Goal: Task Accomplishment & Management: Use online tool/utility

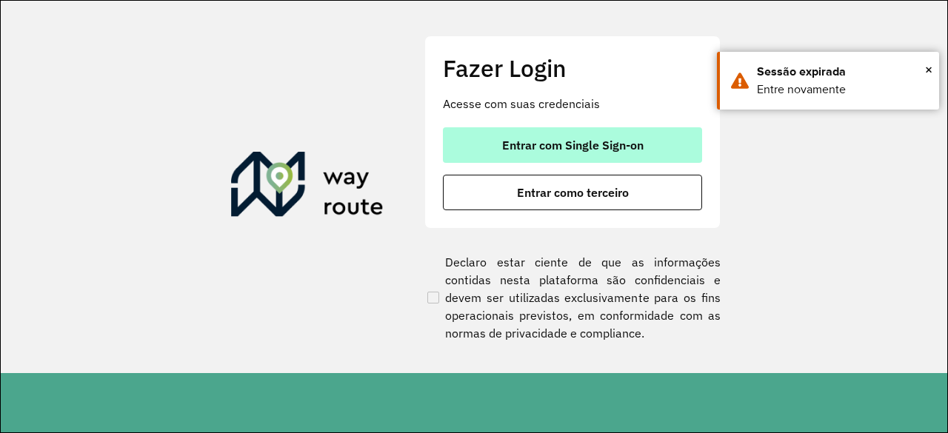
click at [505, 130] on button "Entrar com Single Sign-on" at bounding box center [572, 145] width 259 height 36
click at [522, 155] on button "Entrar com Single Sign-on" at bounding box center [572, 145] width 259 height 36
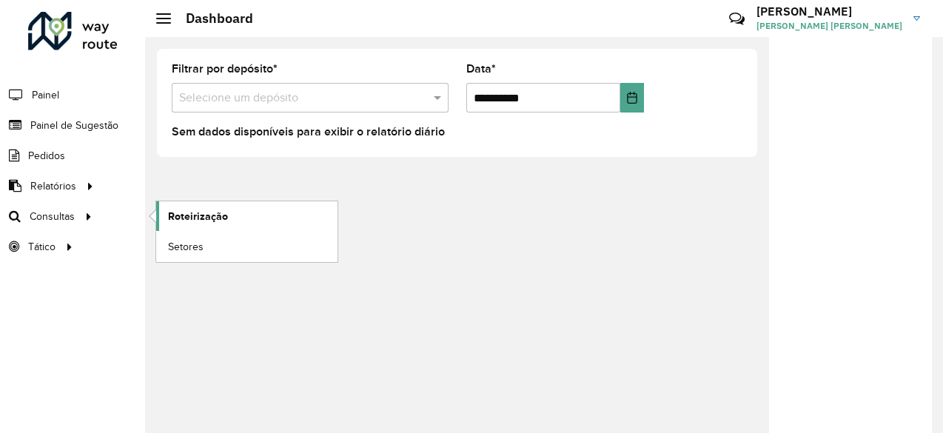
click at [209, 212] on span "Roteirização" at bounding box center [198, 217] width 60 height 16
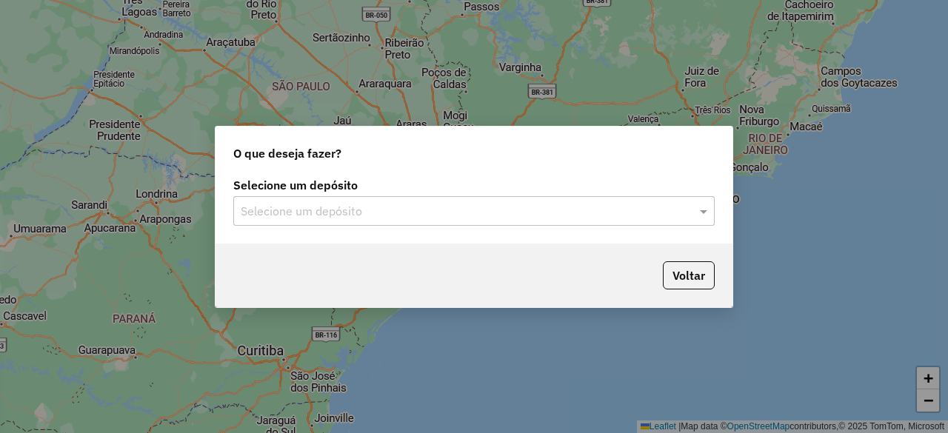
click at [438, 207] on input "text" at bounding box center [459, 212] width 437 height 18
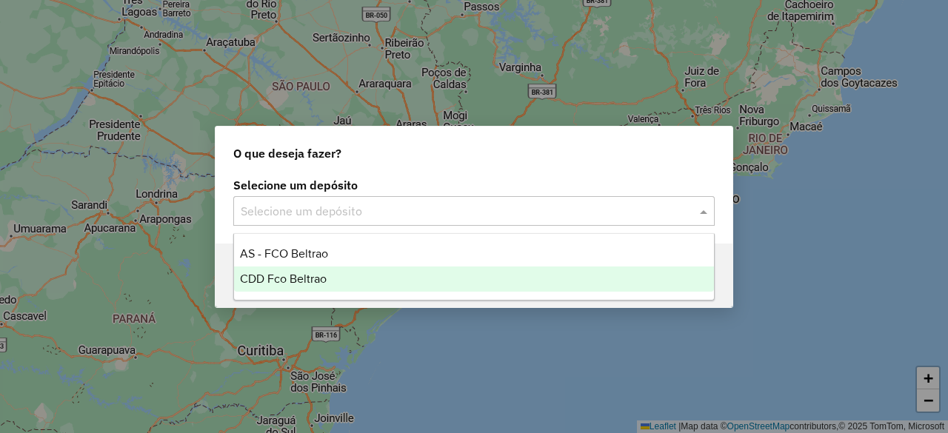
click at [375, 284] on div "CDD Fco Beltrao" at bounding box center [473, 279] width 479 height 25
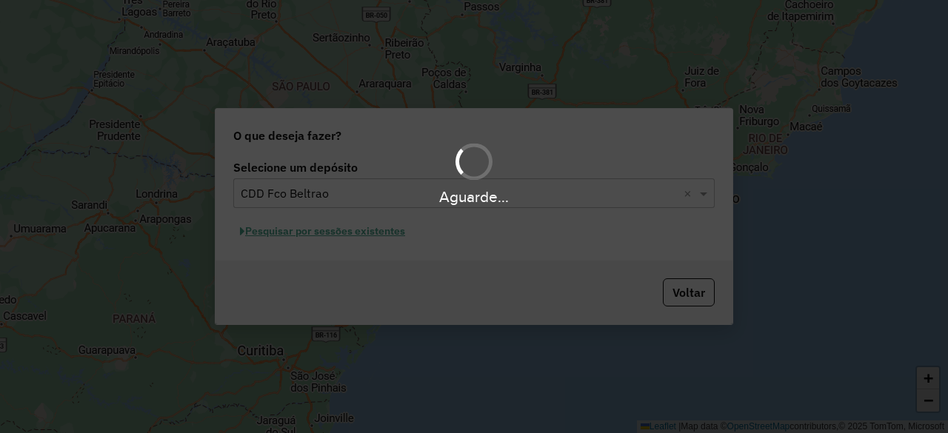
click at [366, 236] on div "Aguarde..." at bounding box center [474, 216] width 948 height 433
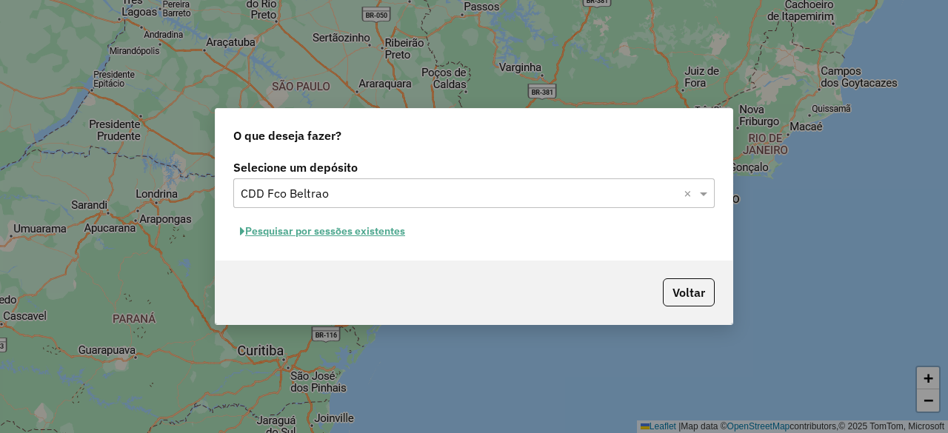
click at [379, 230] on button "Pesquisar por sessões existentes" at bounding box center [322, 231] width 178 height 23
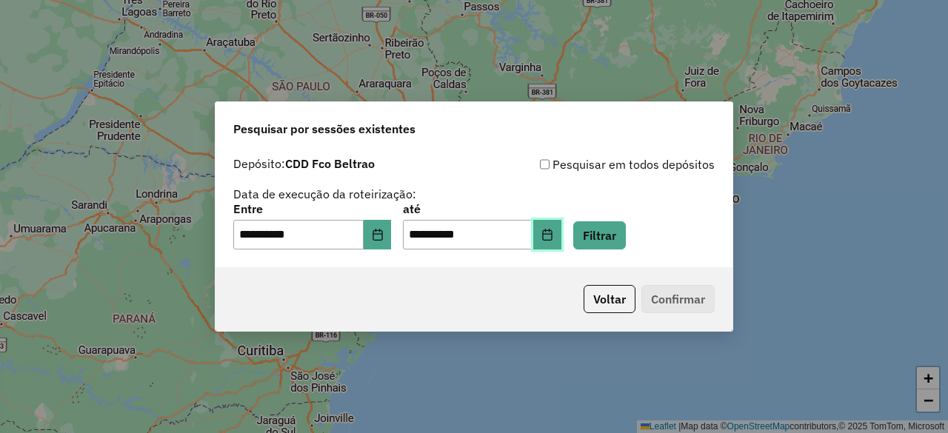
click at [561, 232] on button "Choose Date" at bounding box center [547, 235] width 28 height 30
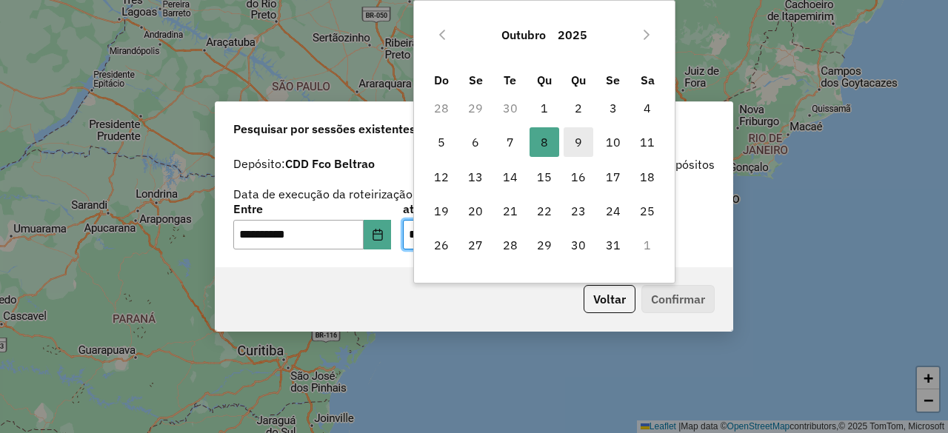
click at [581, 151] on span "9" at bounding box center [578, 142] width 30 height 30
type input "**********"
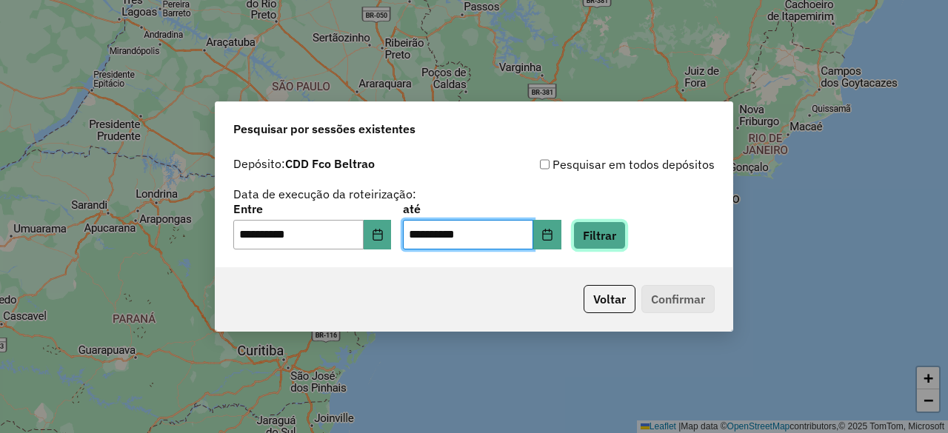
click at [626, 230] on button "Filtrar" at bounding box center [599, 235] width 53 height 28
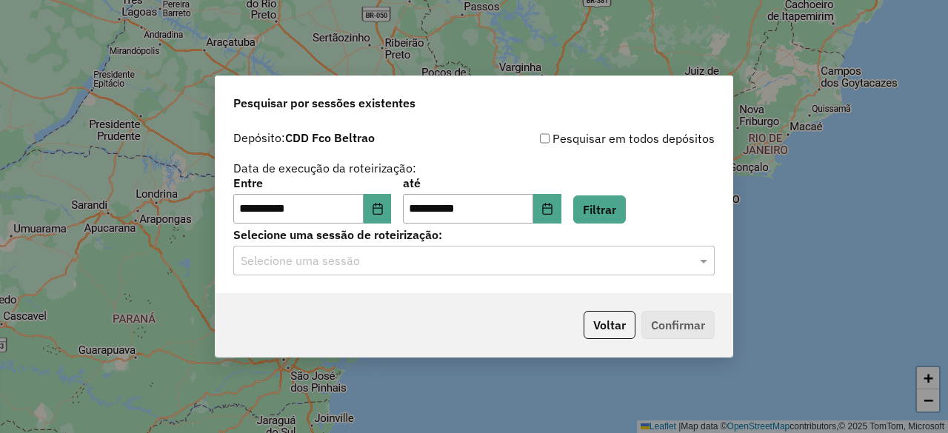
click at [421, 264] on input "text" at bounding box center [459, 261] width 437 height 18
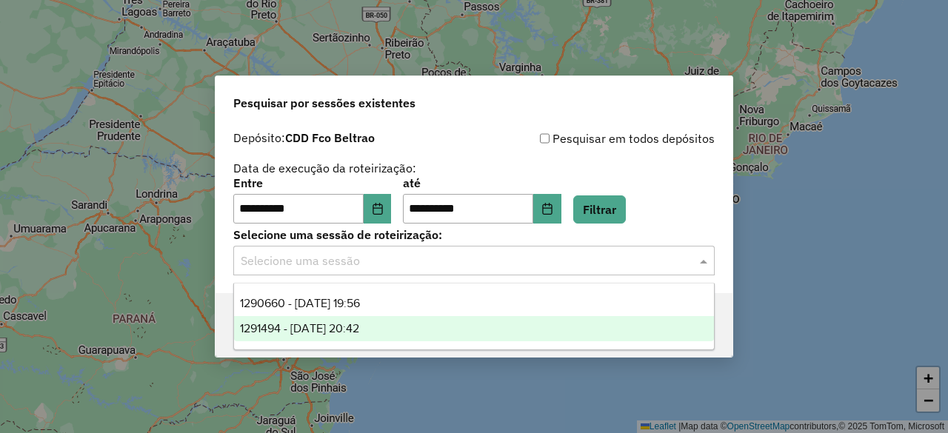
click at [335, 334] on span "1291494 - 09/10/2025 20:42" at bounding box center [299, 328] width 119 height 13
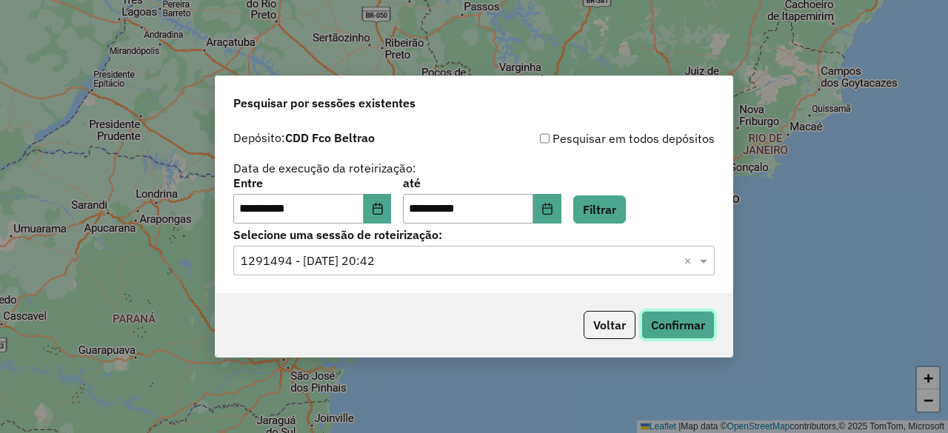
click at [679, 317] on button "Confirmar" at bounding box center [677, 325] width 73 height 28
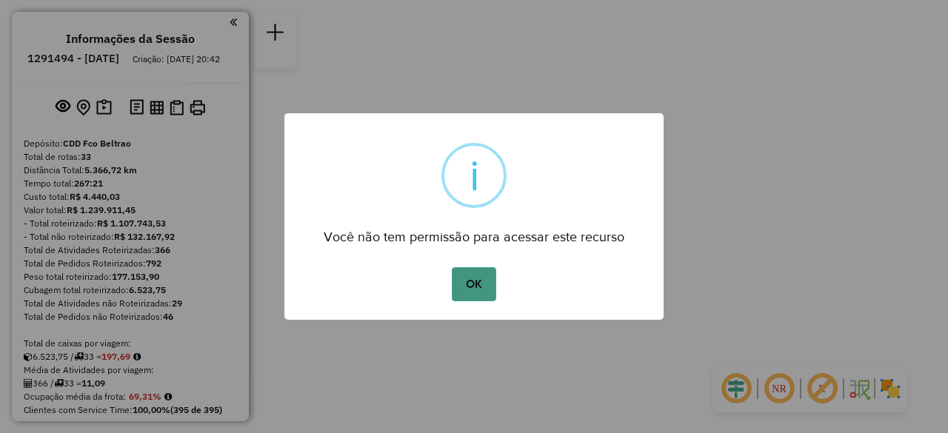
click at [474, 276] on button "OK" at bounding box center [474, 284] width 44 height 34
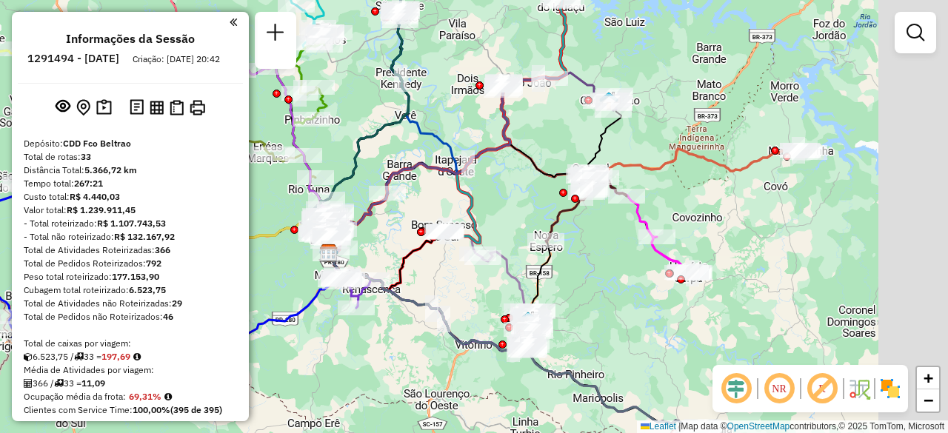
drag, startPoint x: 640, startPoint y: 258, endPoint x: 491, endPoint y: 296, distance: 153.5
click at [491, 296] on div "Janela de atendimento Grade de atendimento Capacidade Transportadoras Veículos …" at bounding box center [474, 216] width 948 height 433
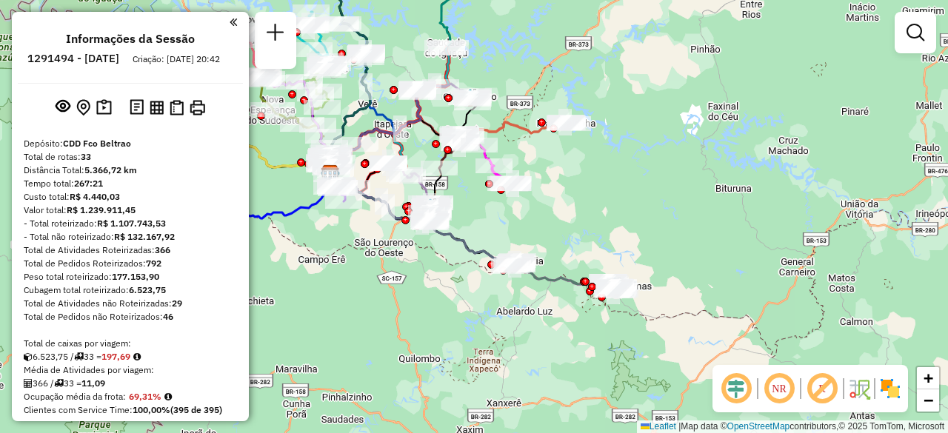
drag, startPoint x: 666, startPoint y: 309, endPoint x: 589, endPoint y: 208, distance: 127.2
click at [589, 208] on div "Janela de atendimento Grade de atendimento Capacidade Transportadoras Veículos …" at bounding box center [474, 216] width 948 height 433
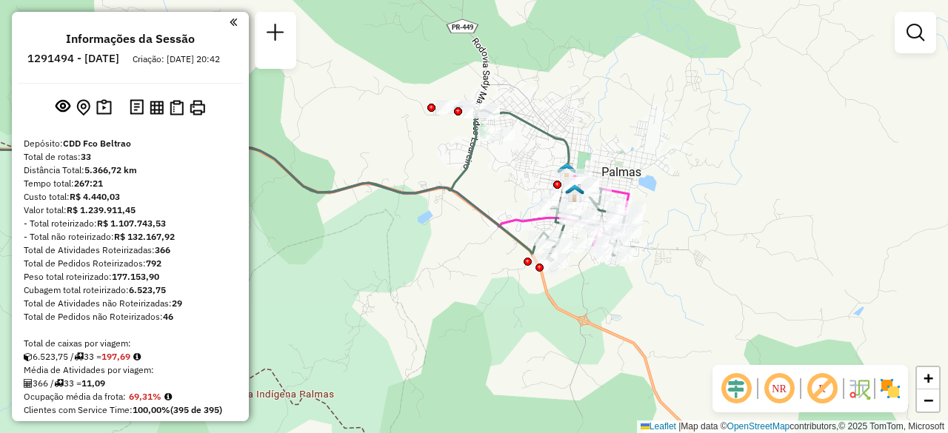
click at [515, 221] on icon at bounding box center [252, 183] width 695 height 123
select select "**********"
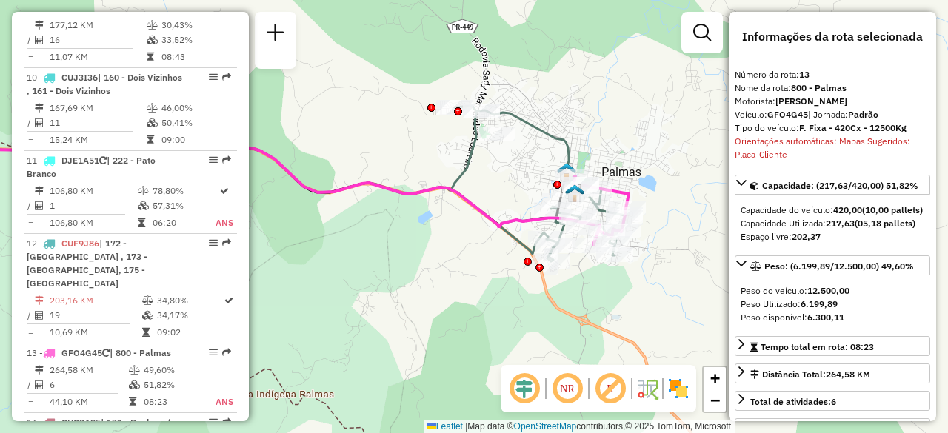
scroll to position [1572, 0]
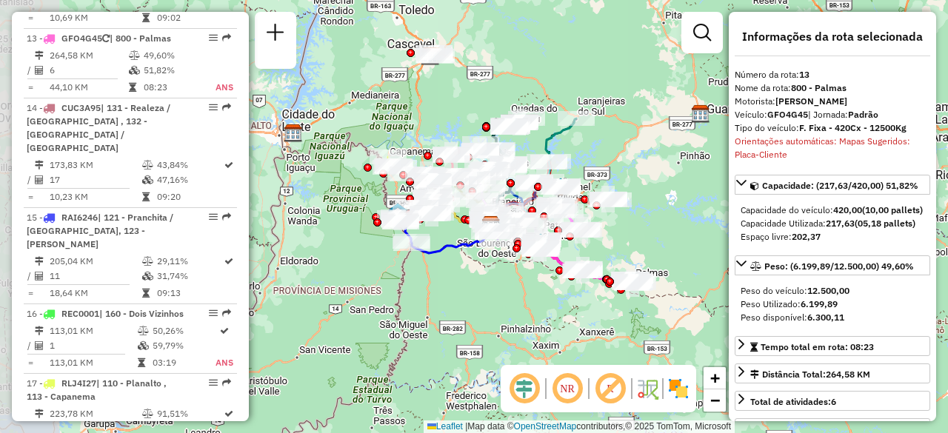
drag, startPoint x: 387, startPoint y: 237, endPoint x: 501, endPoint y: 296, distance: 128.5
click at [501, 296] on div "Janela de atendimento Grade de atendimento Capacidade Transportadoras Veículos …" at bounding box center [474, 216] width 948 height 433
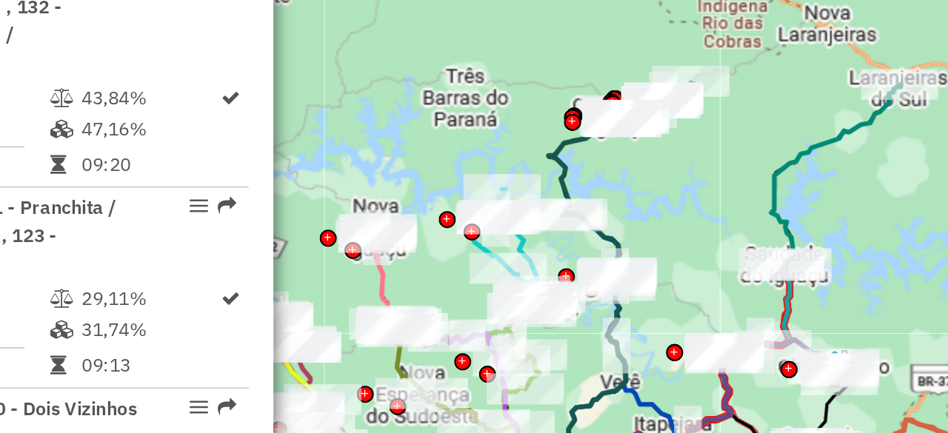
drag, startPoint x: 498, startPoint y: 147, endPoint x: 425, endPoint y: 190, distance: 85.3
click at [425, 176] on div at bounding box center [424, 172] width 8 height 8
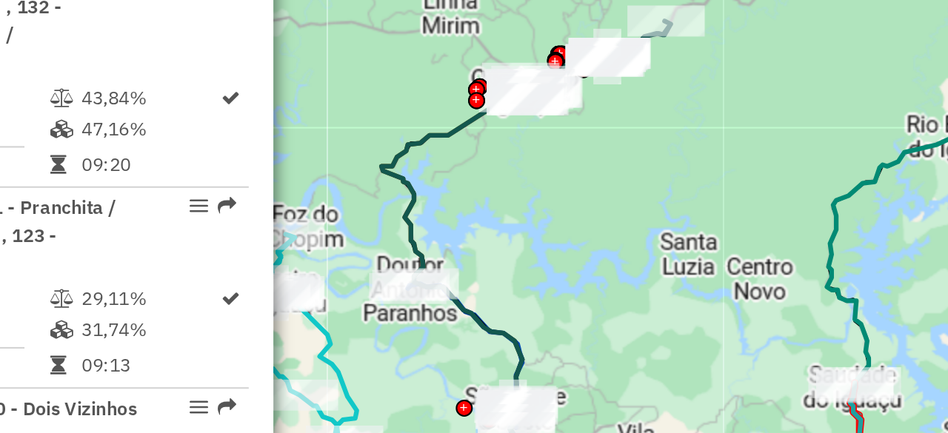
click at [331, 175] on icon at bounding box center [337, 320] width 73 height 313
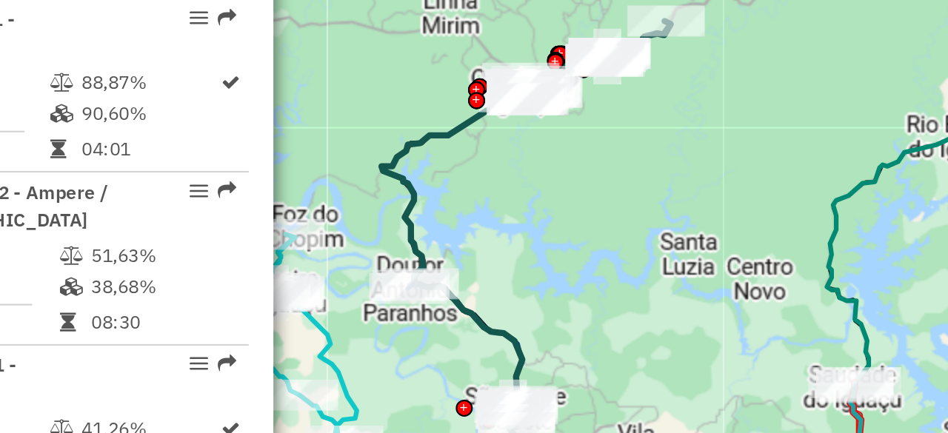
scroll to position [3169, 0]
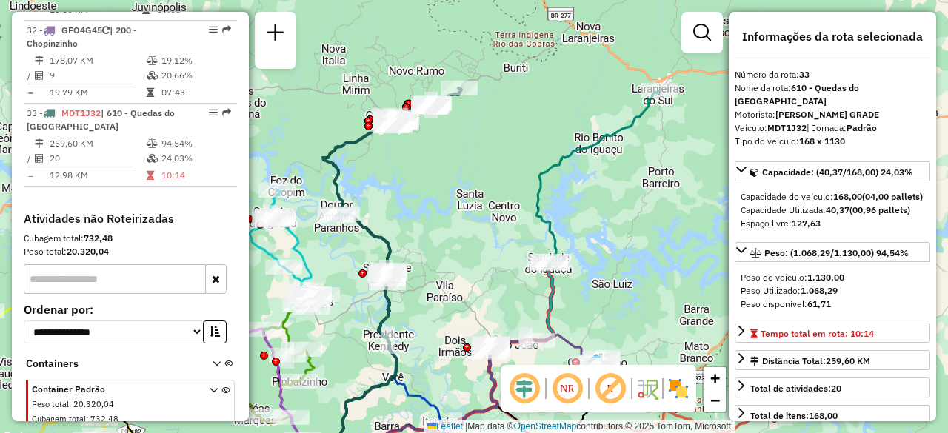
drag, startPoint x: 409, startPoint y: 185, endPoint x: 457, endPoint y: 208, distance: 52.7
click at [457, 208] on div "Janela de atendimento Grade de atendimento Capacidade Transportadoras Veículos …" at bounding box center [474, 216] width 948 height 433
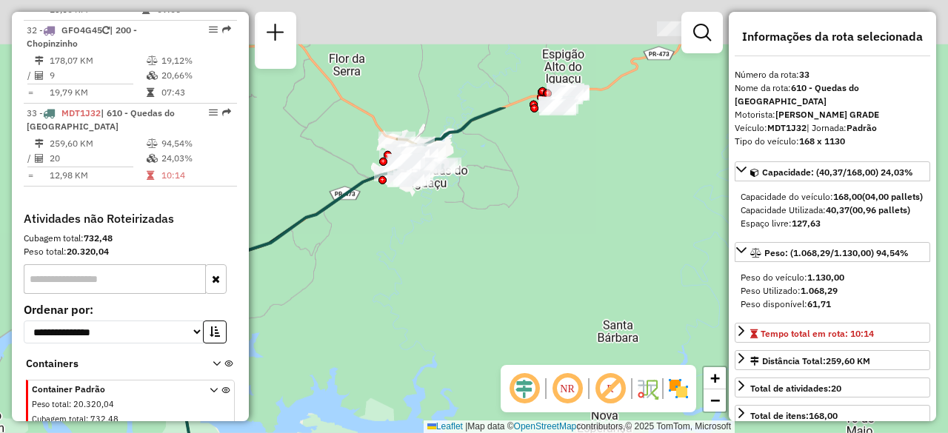
drag, startPoint x: 470, startPoint y: 85, endPoint x: 464, endPoint y: 236, distance: 151.2
click at [464, 236] on div "Janela de atendimento Grade de atendimento Capacidade Transportadoras Veículos …" at bounding box center [474, 216] width 948 height 433
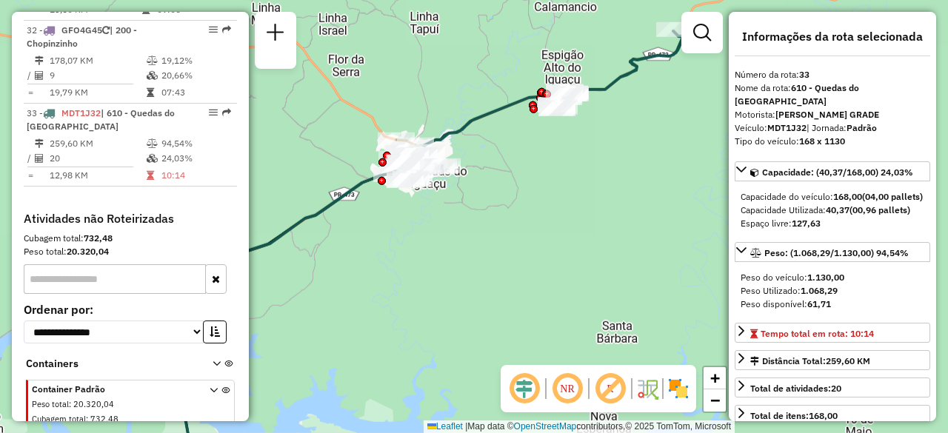
click at [470, 127] on icon at bounding box center [535, 106] width 293 height 150
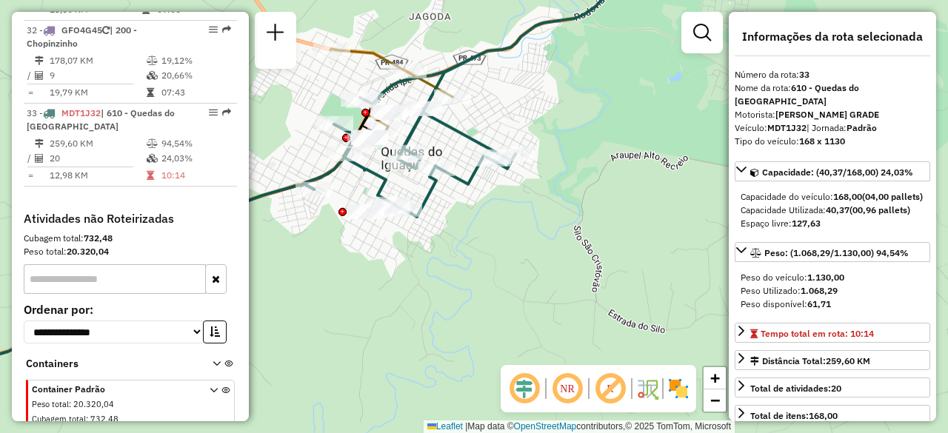
click at [440, 84] on icon at bounding box center [488, 87] width 367 height 260
click at [352, 51] on icon at bounding box center [391, 89] width 122 height 81
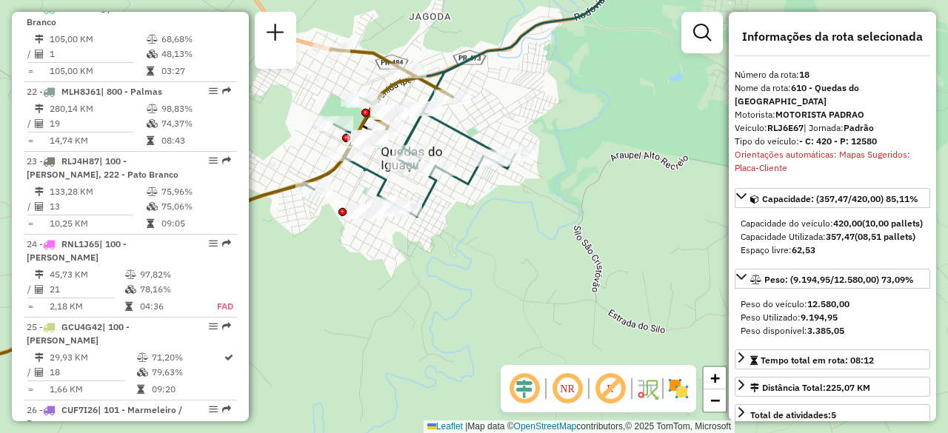
scroll to position [1999, 0]
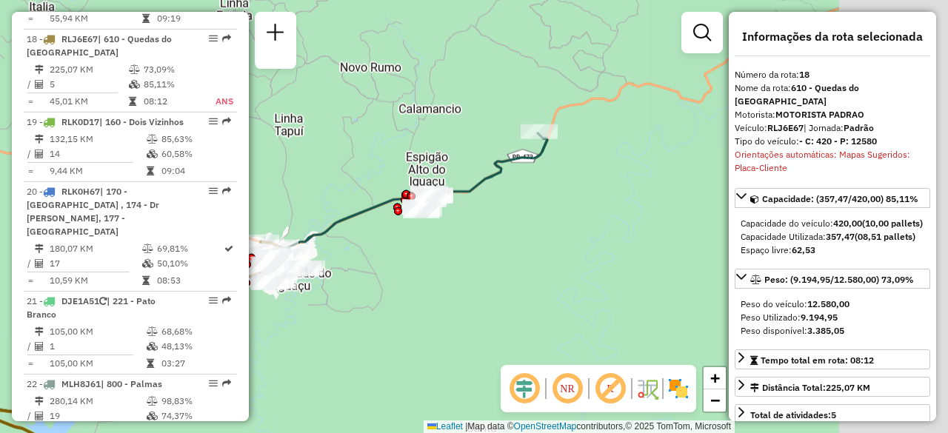
drag, startPoint x: 700, startPoint y: 125, endPoint x: 501, endPoint y: 236, distance: 228.7
click at [501, 236] on div "Janela de atendimento Grade de atendimento Capacidade Transportadoras Veículos …" at bounding box center [474, 216] width 948 height 433
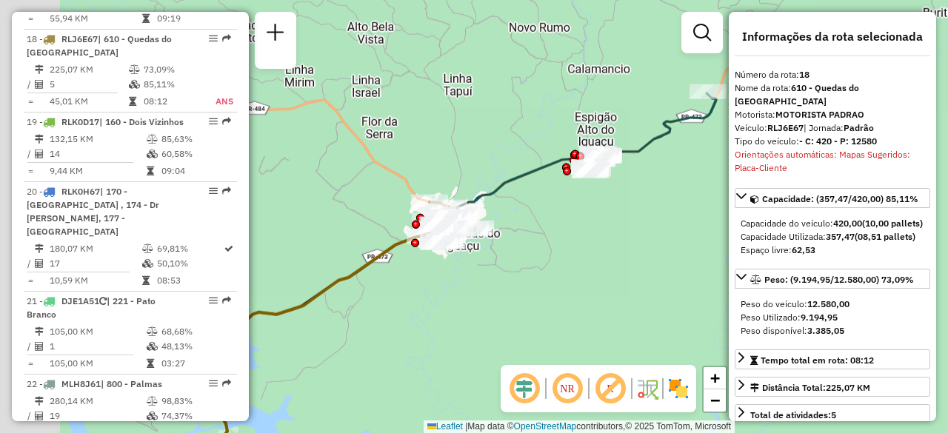
drag, startPoint x: 395, startPoint y: 265, endPoint x: 564, endPoint y: 225, distance: 173.5
click at [564, 225] on div "Janela de atendimento Grade de atendimento Capacidade Transportadoras Veículos …" at bounding box center [474, 216] width 948 height 433
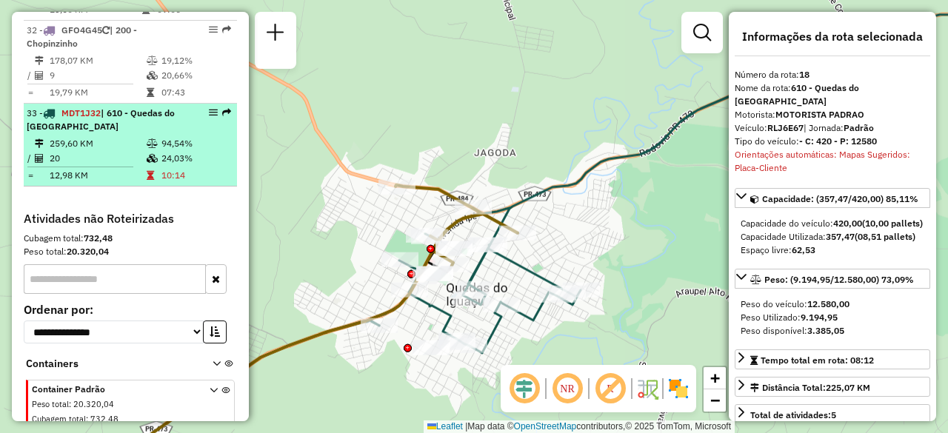
scroll to position [3119, 0]
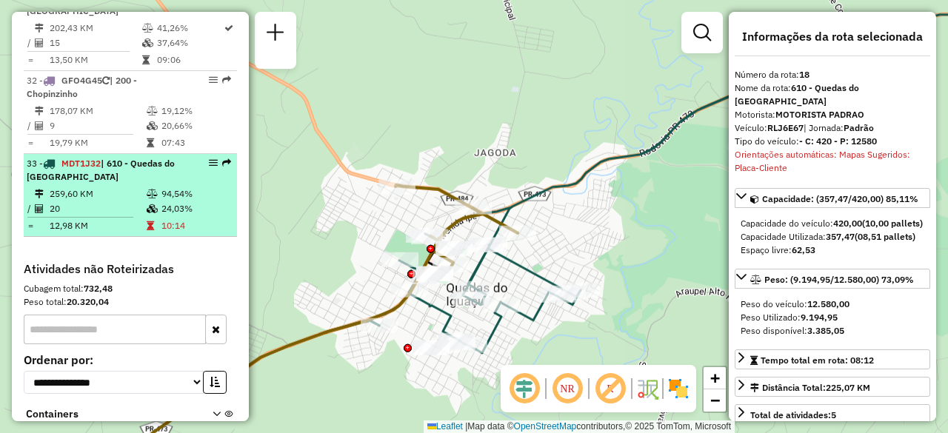
click at [102, 201] on td "20" at bounding box center [97, 208] width 97 height 15
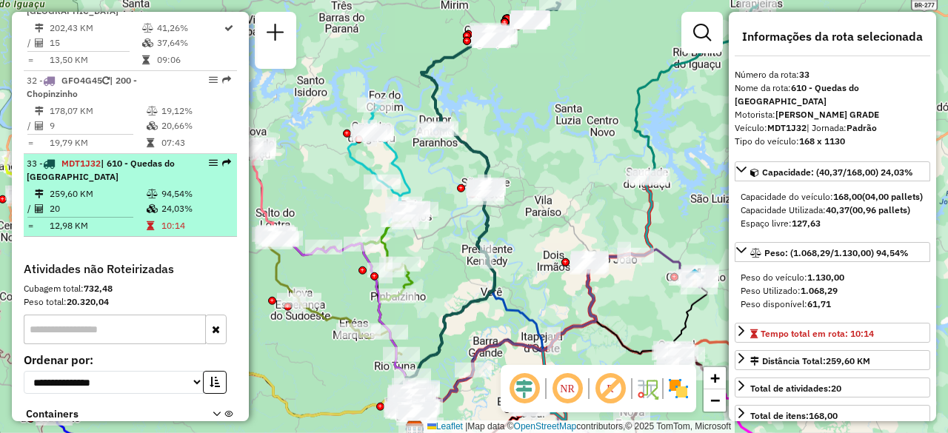
click at [107, 187] on td "259,60 KM" at bounding box center [97, 194] width 97 height 15
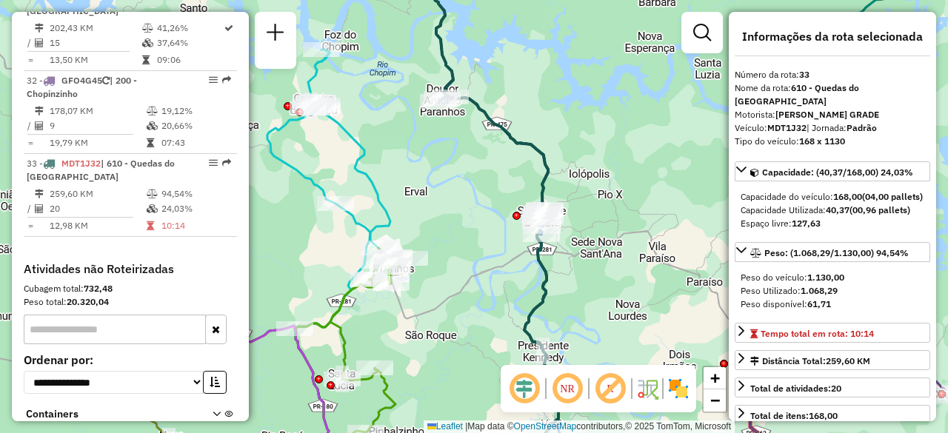
click at [490, 116] on icon at bounding box center [486, 217] width 147 height 520
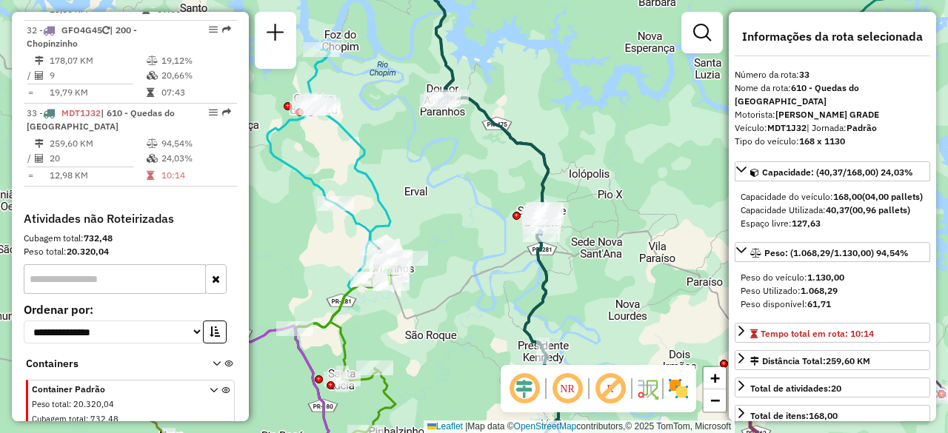
scroll to position [3169, 0]
click at [490, 116] on icon at bounding box center [486, 217] width 147 height 520
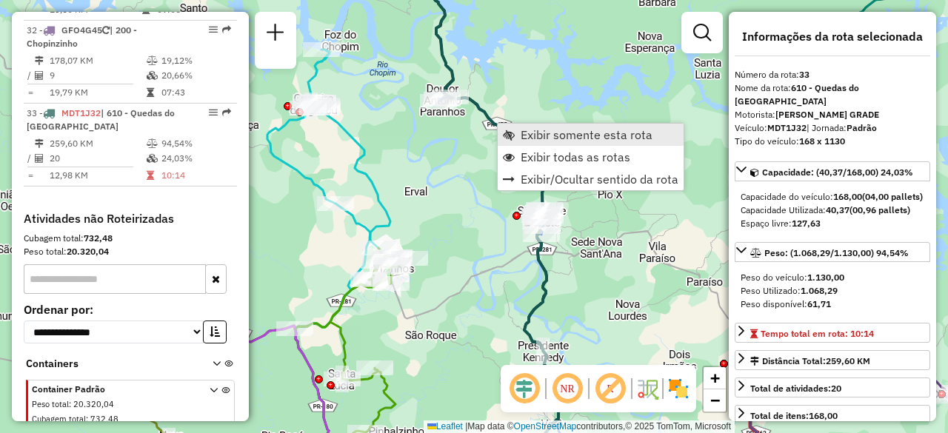
click at [535, 129] on span "Exibir somente esta rota" at bounding box center [587, 135] width 132 height 12
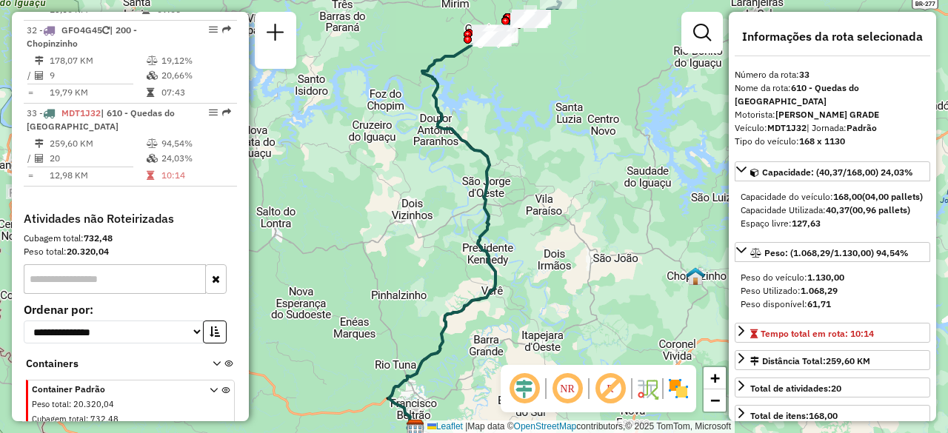
click at [461, 146] on icon at bounding box center [442, 233] width 107 height 392
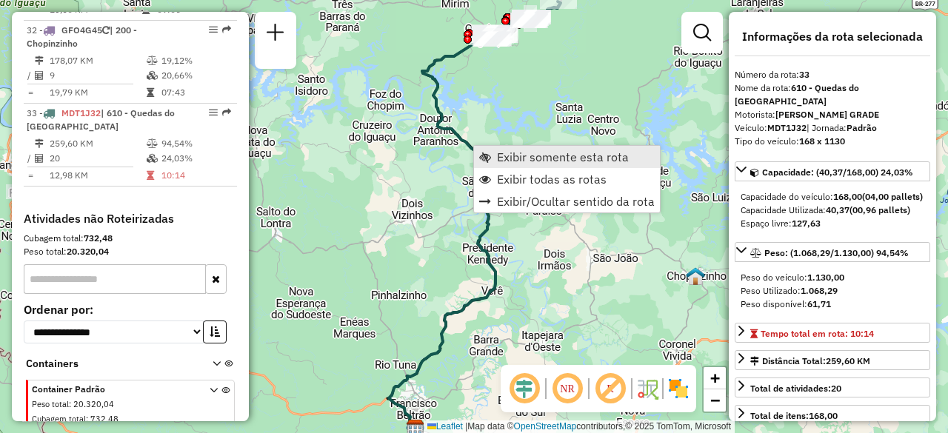
click at [500, 146] on link "Exibir somente esta rota" at bounding box center [567, 157] width 186 height 22
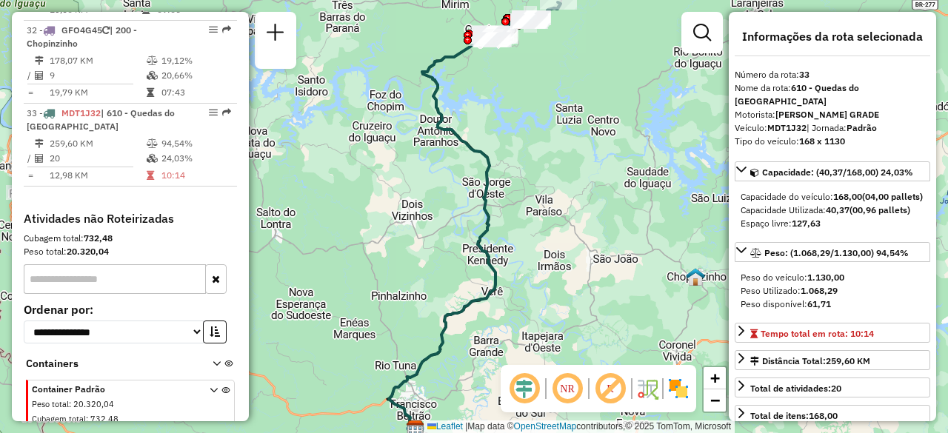
click at [473, 153] on icon at bounding box center [442, 234] width 107 height 392
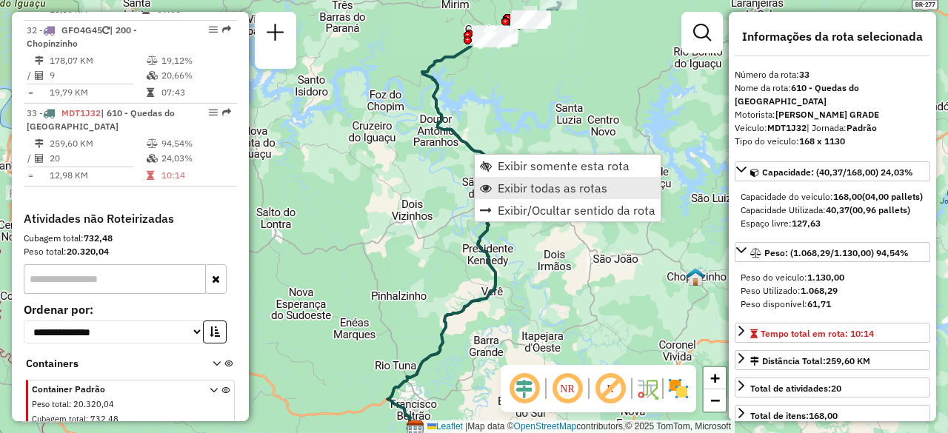
click at [514, 182] on span "Exibir todas as rotas" at bounding box center [553, 188] width 110 height 12
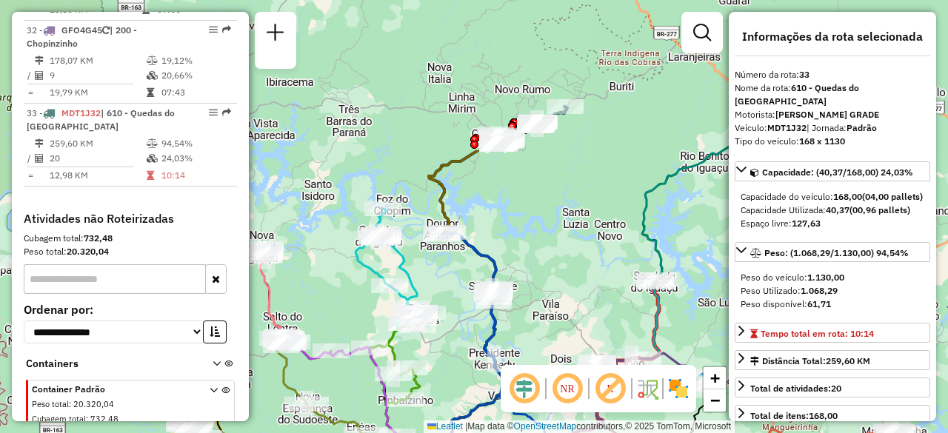
drag, startPoint x: 509, startPoint y: 104, endPoint x: 515, endPoint y: 208, distance: 104.6
click at [515, 208] on div "Janela de atendimento Grade de atendimento Capacidade Transportadoras Veículos …" at bounding box center [474, 216] width 948 height 433
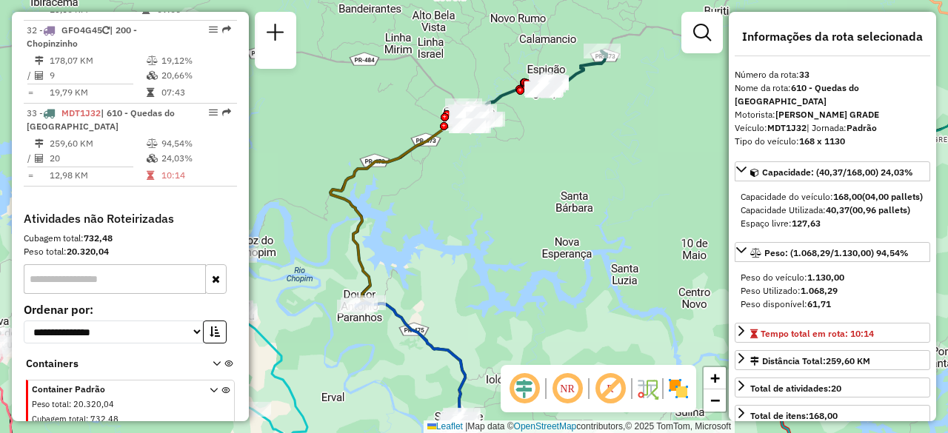
drag, startPoint x: 548, startPoint y: 133, endPoint x: 542, endPoint y: 171, distance: 39.0
click at [542, 171] on div "Janela de atendimento Grade de atendimento Capacidade Transportadoras Veículos …" at bounding box center [474, 216] width 948 height 433
click at [580, 73] on icon at bounding box center [533, 90] width 147 height 76
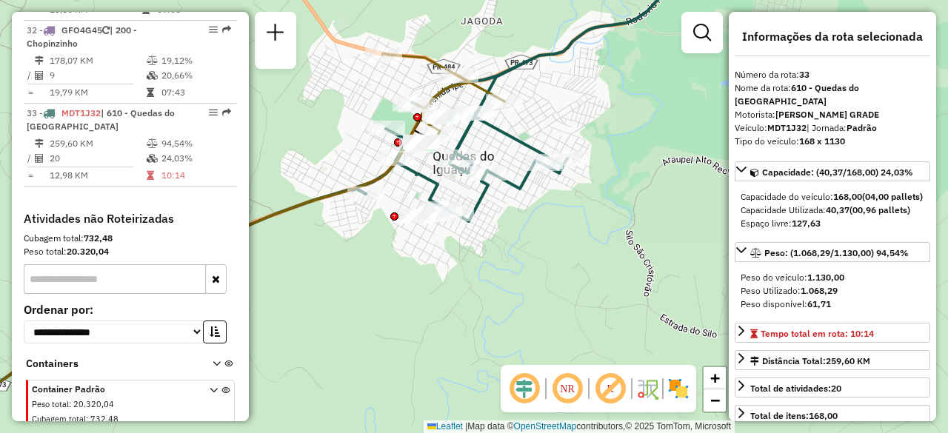
click at [444, 90] on icon at bounding box center [443, 93] width 122 height 81
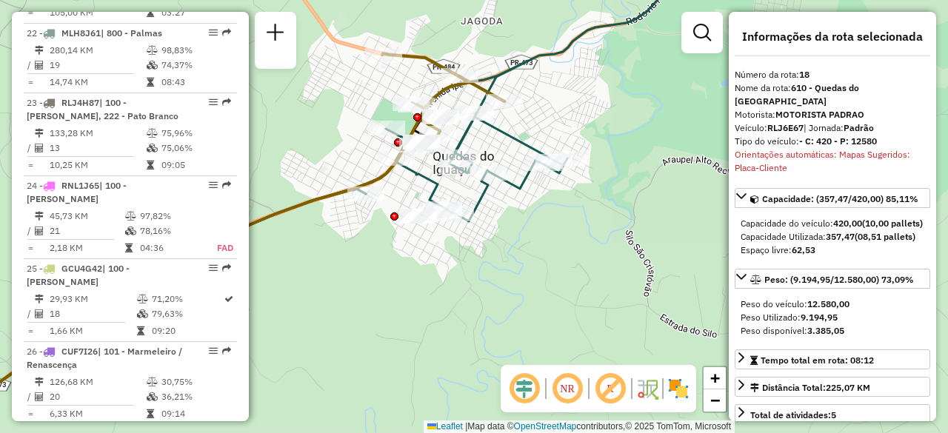
scroll to position [1999, 0]
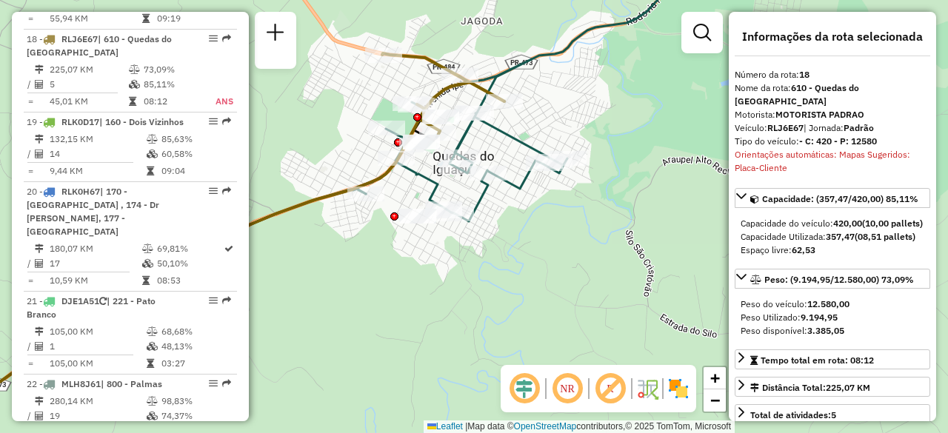
click at [395, 138] on div at bounding box center [398, 142] width 8 height 8
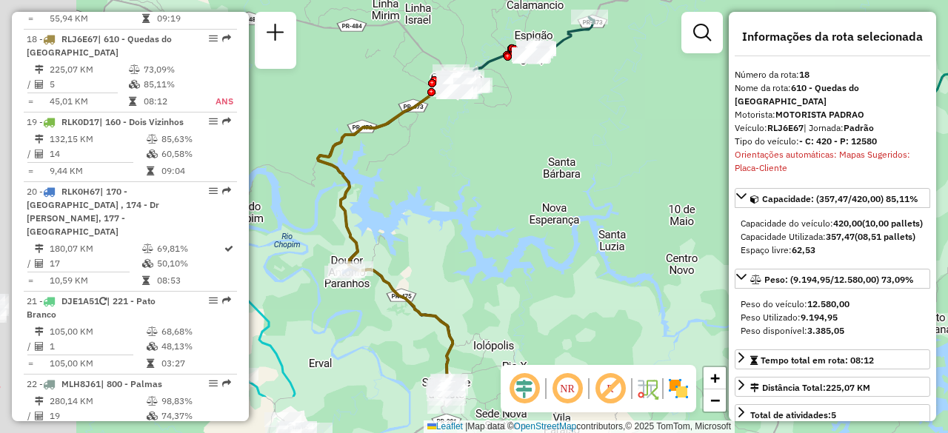
drag, startPoint x: 458, startPoint y: 186, endPoint x: 554, endPoint y: 82, distance: 141.5
click at [554, 82] on div "Janela de atendimento Grade de atendimento Capacidade Transportadoras Veículos …" at bounding box center [474, 216] width 948 height 433
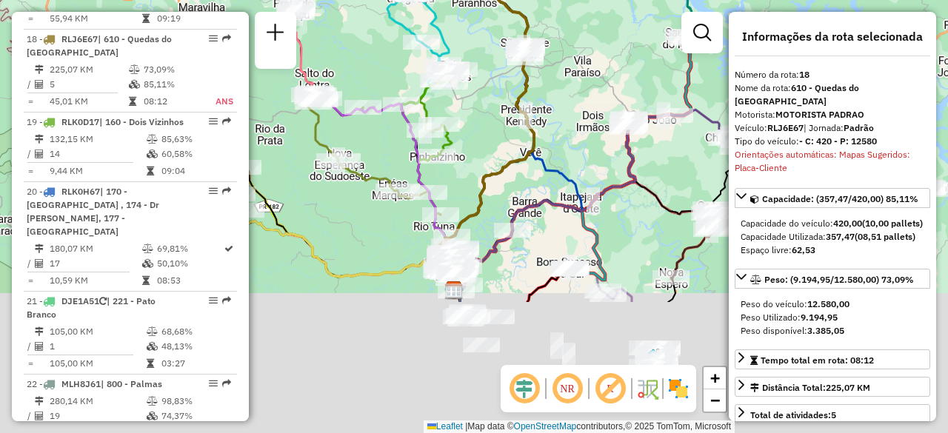
drag, startPoint x: 570, startPoint y: 242, endPoint x: 586, endPoint y: 57, distance: 185.8
click at [586, 57] on div "Janela de atendimento Grade de atendimento Capacidade Transportadoras Veículos …" at bounding box center [474, 216] width 948 height 433
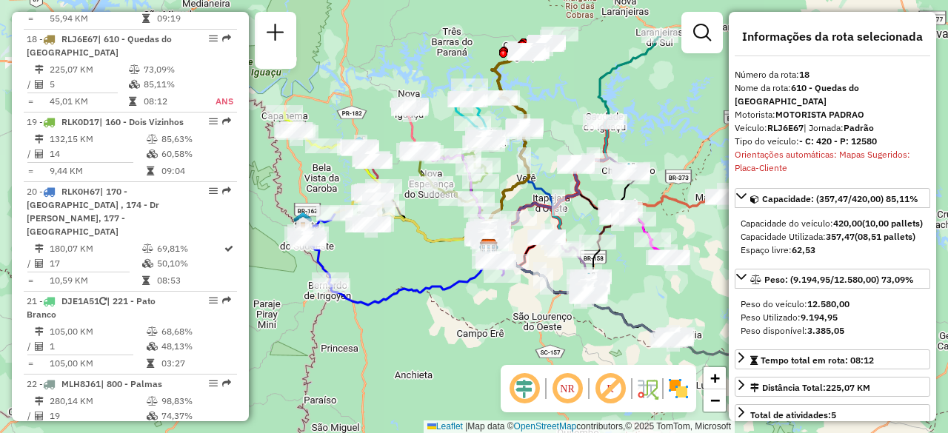
drag, startPoint x: 612, startPoint y: 137, endPoint x: 581, endPoint y: 217, distance: 85.8
click at [581, 217] on div "Janela de atendimento Grade de atendimento Capacidade Transportadoras Veículos …" at bounding box center [474, 216] width 948 height 433
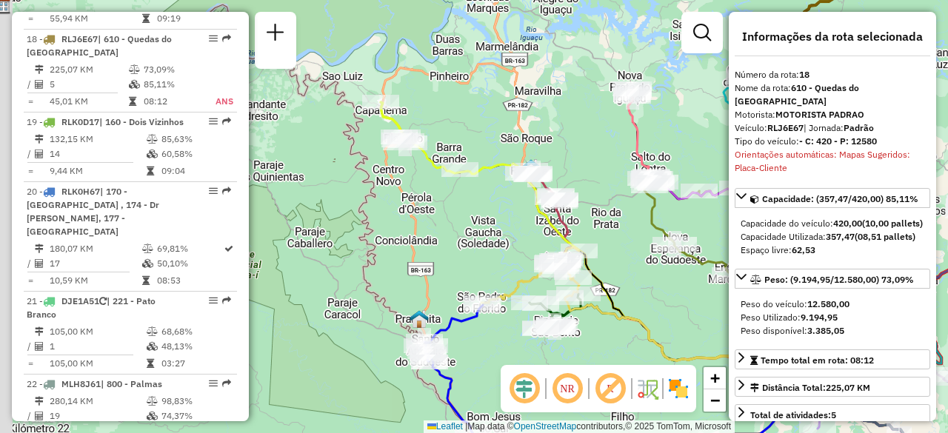
drag, startPoint x: 364, startPoint y: 164, endPoint x: 460, endPoint y: 178, distance: 96.6
click at [460, 177] on div at bounding box center [459, 169] width 37 height 15
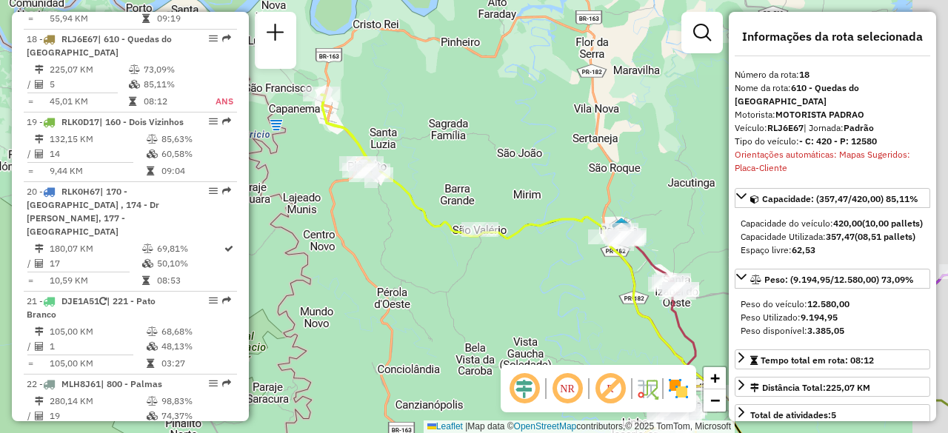
drag, startPoint x: 596, startPoint y: 124, endPoint x: 534, endPoint y: 151, distance: 67.7
click at [534, 151] on div "Rota 4 - Placa RLJ4G97 40913158 - RENATO MACKIEVICZ 08 Janela de atendimento Gr…" at bounding box center [474, 216] width 948 height 433
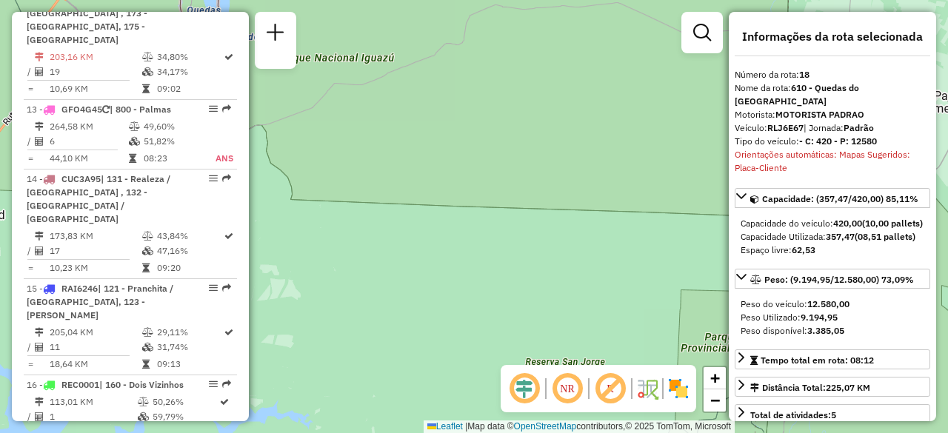
scroll to position [1487, 0]
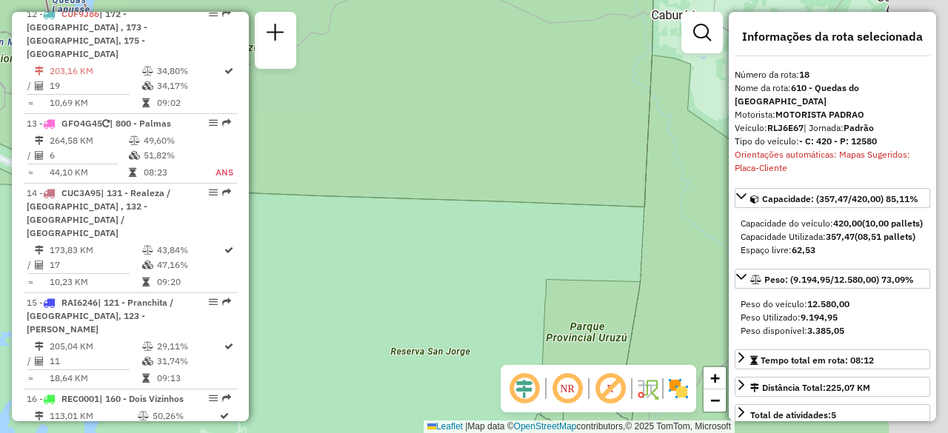
drag, startPoint x: 489, startPoint y: 221, endPoint x: 293, endPoint y: 218, distance: 195.5
click at [293, 218] on div "Rota 4 - Placa RLJ4G97 40913158 - RENATO MACKIEVICZ 08 Janela de atendimento Gr…" at bounding box center [474, 216] width 948 height 433
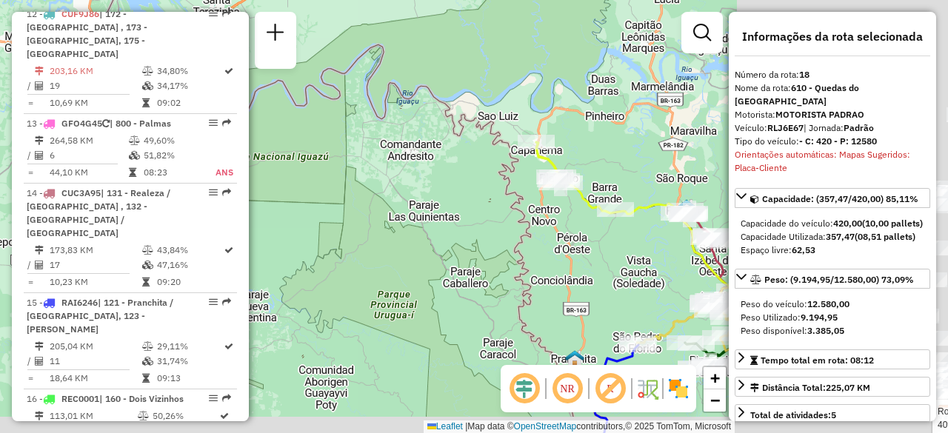
drag, startPoint x: 609, startPoint y: 247, endPoint x: 351, endPoint y: 213, distance: 260.7
click at [351, 213] on div "Rota 4 - Placa RLJ4G97 40913158 - RENATO MACKIEVICZ 08 Janela de atendimento Gr…" at bounding box center [474, 216] width 948 height 433
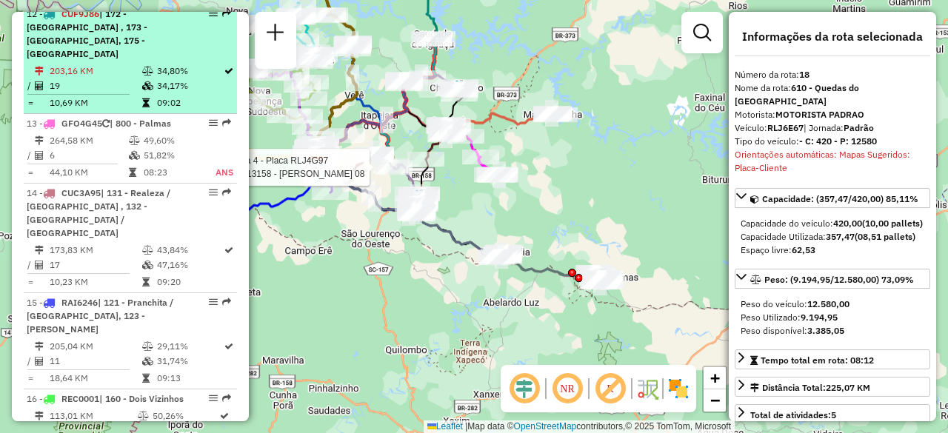
drag, startPoint x: 643, startPoint y: 237, endPoint x: 221, endPoint y: 91, distance: 446.6
click at [221, 91] on hb-router-mapa "Informações da Sessão 1291494 - 09/10/2025 Criação: 08/10/2025 20:42 Depósito: …" at bounding box center [474, 216] width 948 height 433
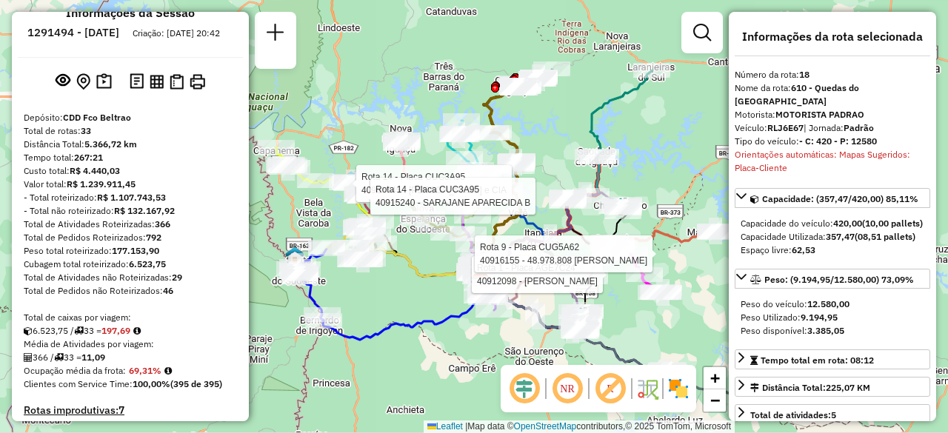
scroll to position [25, 0]
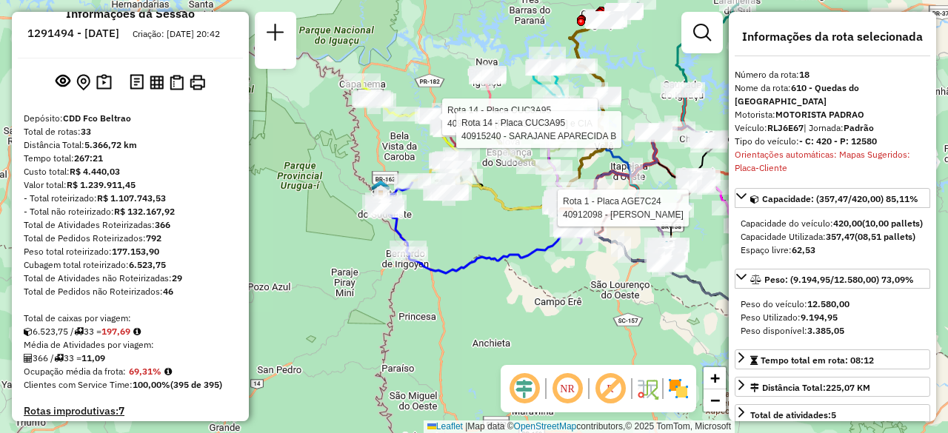
drag, startPoint x: 376, startPoint y: 290, endPoint x: 462, endPoint y: 224, distance: 108.7
click at [462, 224] on div "Rota 14 - Placa CUC3A95 40905545 - GILMAR DUARTE e CIA Rota 14 - Placa CUC3A95 …" at bounding box center [474, 216] width 948 height 433
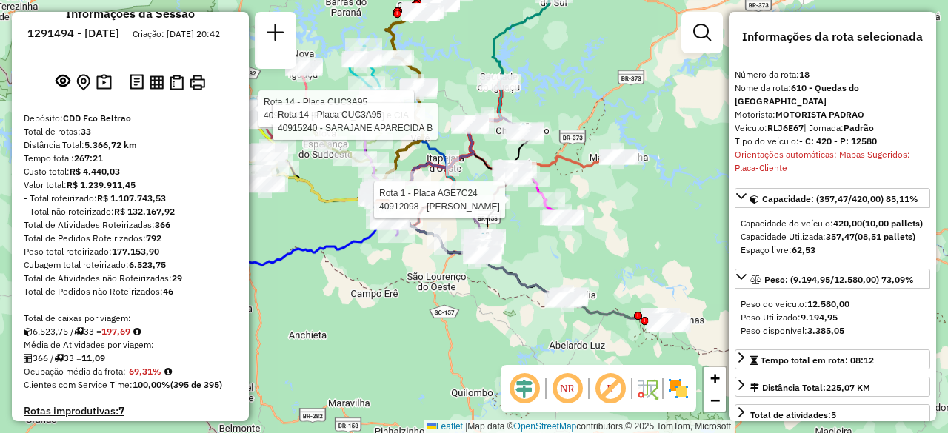
drag, startPoint x: 532, startPoint y: 230, endPoint x: 345, endPoint y: 221, distance: 187.5
click at [345, 221] on div "Rota 14 - Placa CUC3A95 40905545 - GILMAR DUARTE e CIA Rota 14 - Placa CUC3A95 …" at bounding box center [474, 216] width 948 height 433
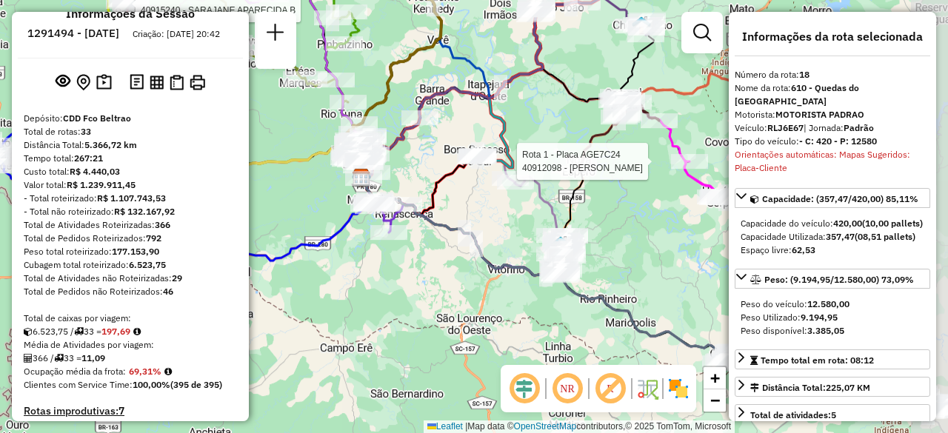
drag, startPoint x: 575, startPoint y: 195, endPoint x: 447, endPoint y: 161, distance: 132.7
click at [447, 161] on div "Rota 14 - Placa CUC3A95 40905545 - GILMAR DUARTE e CIA Rota 14 - Placa CUC3A95 …" at bounding box center [474, 216] width 948 height 433
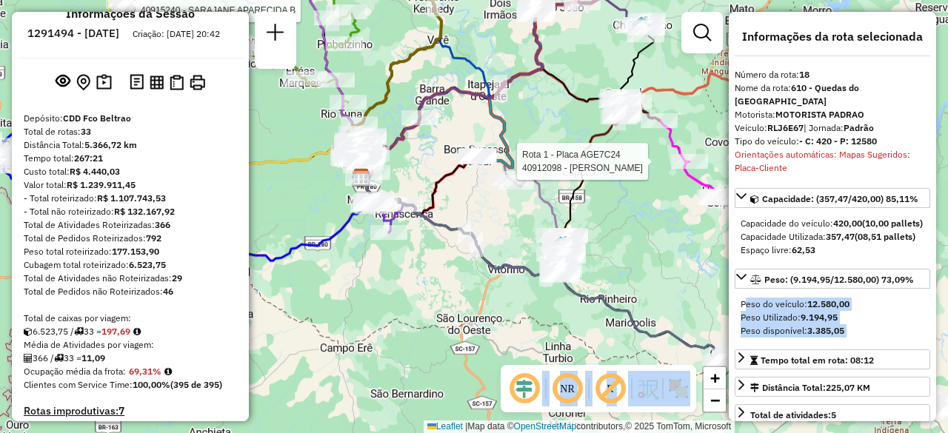
drag, startPoint x: 718, startPoint y: 293, endPoint x: 452, endPoint y: 171, distance: 293.2
click at [452, 171] on hb-router-mapa "Informações da Sessão 1291494 - 09/10/2025 Criação: 08/10/2025 20:42 Depósito: …" at bounding box center [474, 216] width 948 height 433
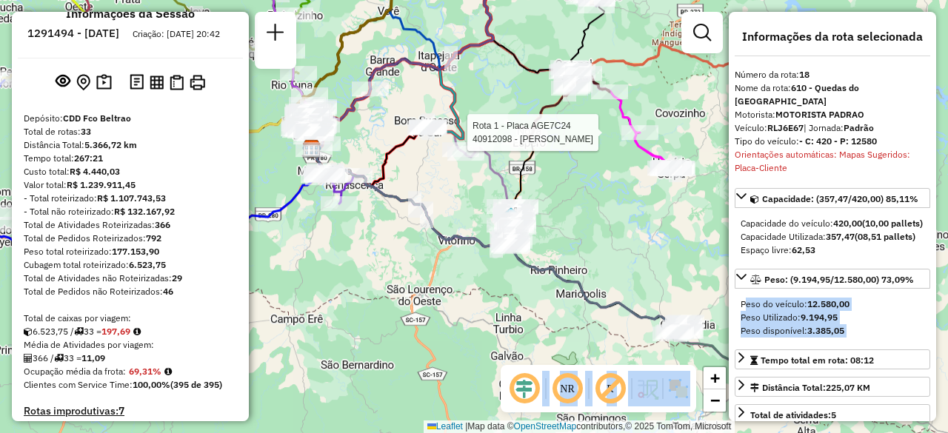
drag, startPoint x: 563, startPoint y: 204, endPoint x: 210, endPoint y: 27, distance: 394.1
click at [210, 27] on hb-router-mapa "Informações da Sessão 1291494 - 09/10/2025 Criação: 08/10/2025 20:42 Depósito: …" at bounding box center [474, 216] width 948 height 433
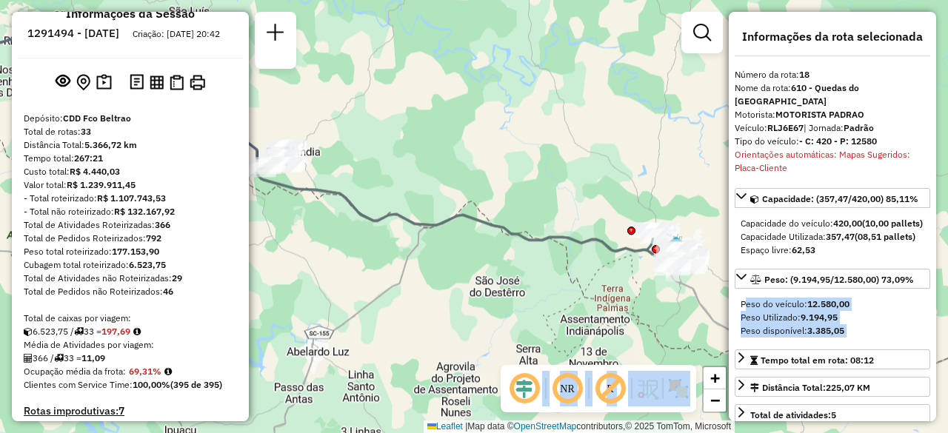
drag, startPoint x: 489, startPoint y: 218, endPoint x: 505, endPoint y: 150, distance: 69.9
click at [505, 150] on div "Rota 14 - Placa CUC3A95 40905545 - GILMAR DUARTE e CIA Rota 14 - Placa CUC3A95 …" at bounding box center [474, 216] width 948 height 433
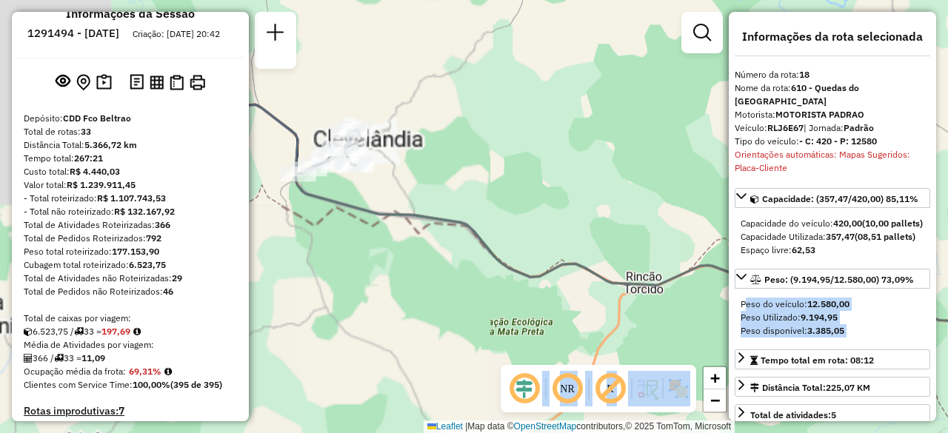
drag, startPoint x: 338, startPoint y: 168, endPoint x: 484, endPoint y: 169, distance: 145.9
click at [484, 169] on div "Rota 14 - Placa CUC3A95 40905545 - GILMAR DUARTE e CIA Rota 14 - Placa CUC3A95 …" at bounding box center [474, 216] width 948 height 433
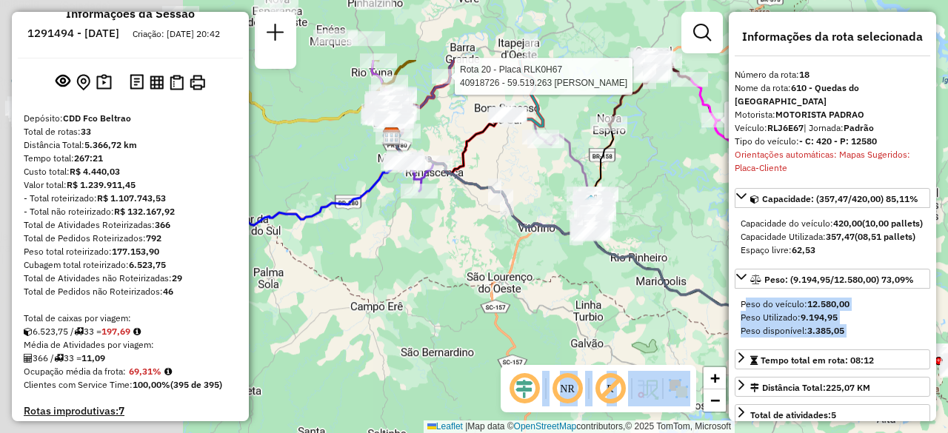
drag, startPoint x: 304, startPoint y: 207, endPoint x: 589, endPoint y: 310, distance: 304.0
click at [589, 310] on div "Rota 14 - Placa CUC3A95 40905545 - GILMAR DUARTE e CIA Rota 14 - Placa CUC3A95 …" at bounding box center [474, 216] width 948 height 433
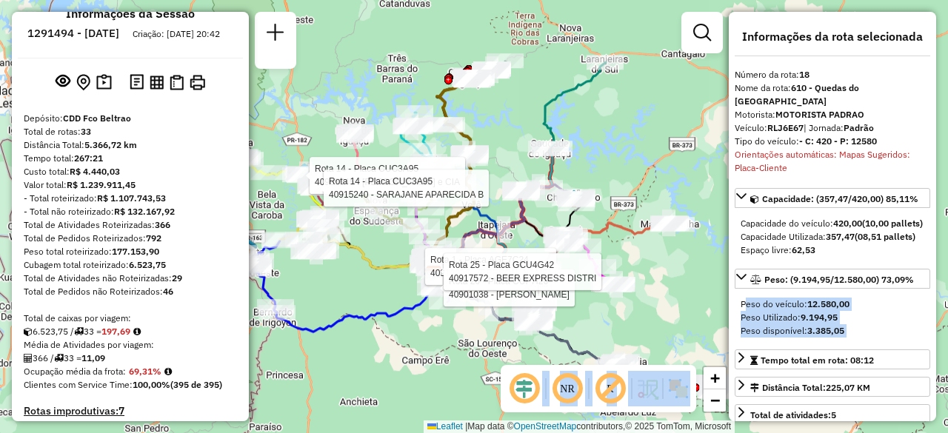
click at [607, 170] on div "Rota 14 - Placa CUC3A95 40905545 - GILMAR DUARTE e CIA Rota 14 - Placa CUC3A95 …" at bounding box center [474, 216] width 948 height 433
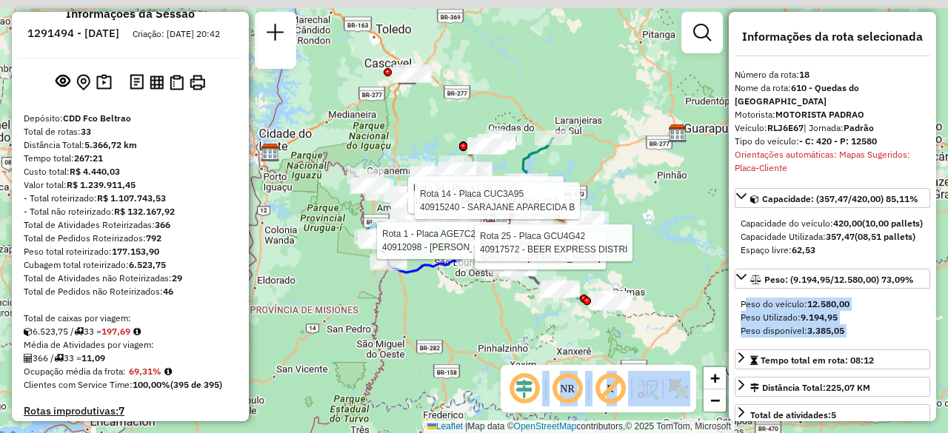
drag, startPoint x: 395, startPoint y: 88, endPoint x: 408, endPoint y: 121, distance: 34.9
click at [408, 121] on div "Rota 14 - Placa CUC3A95 40905545 - GILMAR DUARTE e CIA Rota 14 - Placa CUC3A95 …" at bounding box center [474, 216] width 948 height 433
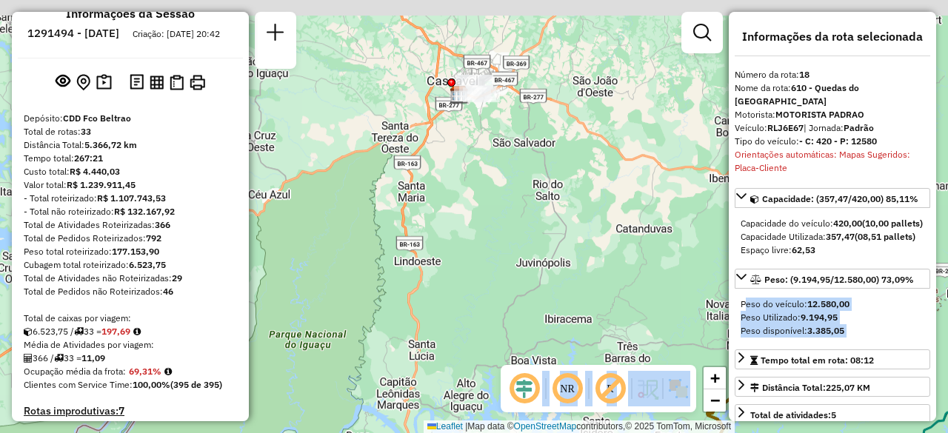
drag, startPoint x: 516, startPoint y: 140, endPoint x: 521, endPoint y: 167, distance: 27.9
click at [521, 167] on div "Rota 14 - Placa CUC3A95 40905545 - GILMAR DUARTE e CIA Rota 14 - Placa CUC3A95 …" at bounding box center [474, 216] width 948 height 433
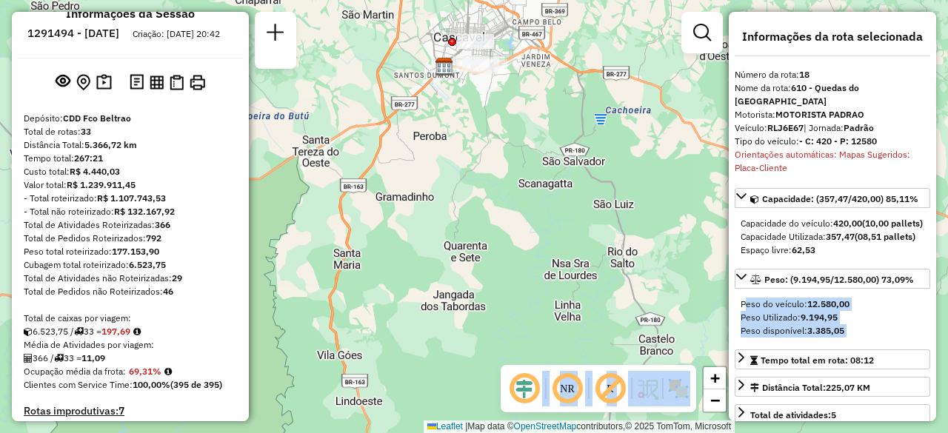
drag, startPoint x: 478, startPoint y: 103, endPoint x: 475, endPoint y: 149, distance: 46.0
click at [475, 149] on div "Rota 14 - Placa CUC3A95 40905545 - GILMAR DUARTE e CIA Rota 14 - Placa CUC3A95 …" at bounding box center [474, 216] width 948 height 433
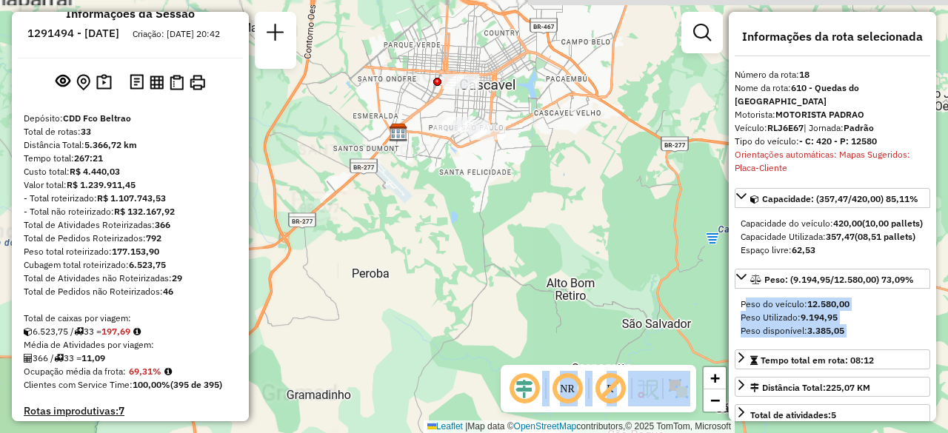
drag, startPoint x: 477, startPoint y: 144, endPoint x: 468, endPoint y: 201, distance: 57.7
click at [468, 201] on div "Rota 14 - Placa CUC3A95 40905545 - GILMAR DUARTE e CIA Rota 14 - Placa CUC3A95 …" at bounding box center [474, 216] width 948 height 433
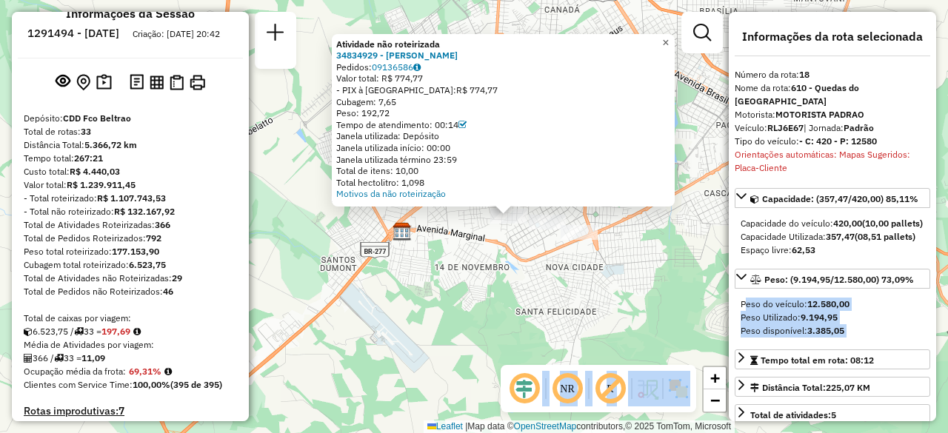
click at [669, 40] on span "×" at bounding box center [665, 42] width 7 height 13
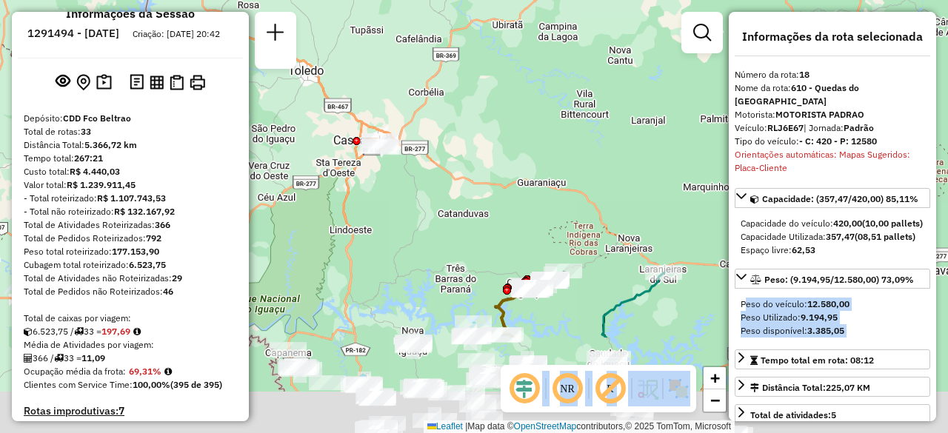
drag, startPoint x: 696, startPoint y: 275, endPoint x: 521, endPoint y: 136, distance: 223.4
click at [521, 136] on div "Janela de atendimento Grade de atendimento Capacidade Transportadoras Veículos …" at bounding box center [474, 216] width 948 height 433
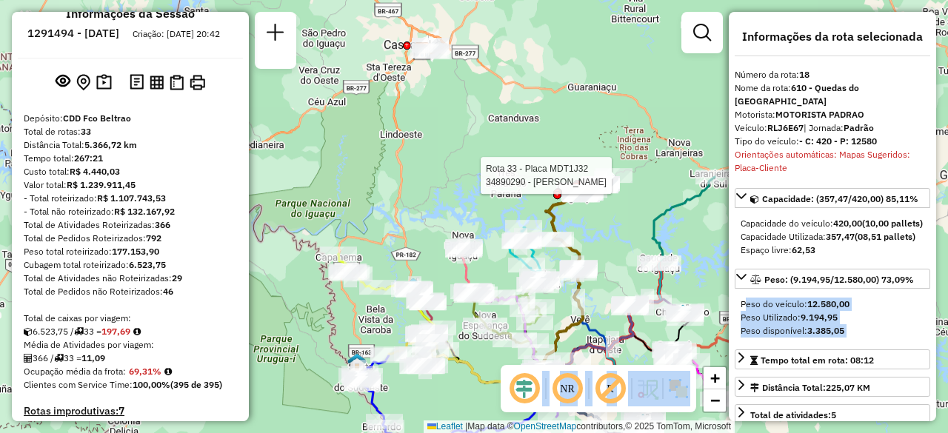
drag, startPoint x: 484, startPoint y: 218, endPoint x: 412, endPoint y: 70, distance: 164.3
click at [412, 70] on div "Rota 33 - Placa MDT1J32 34890290 - ADILSON HAACK Janela de atendimento Grade de…" at bounding box center [474, 216] width 948 height 433
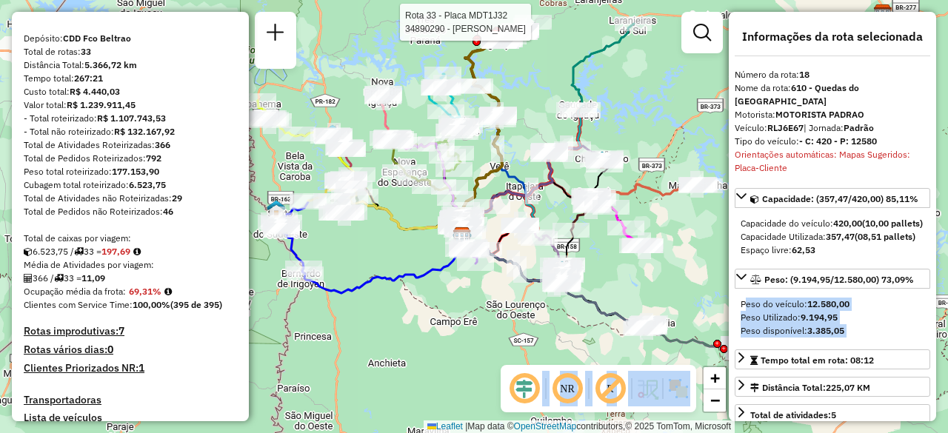
scroll to position [169, 0]
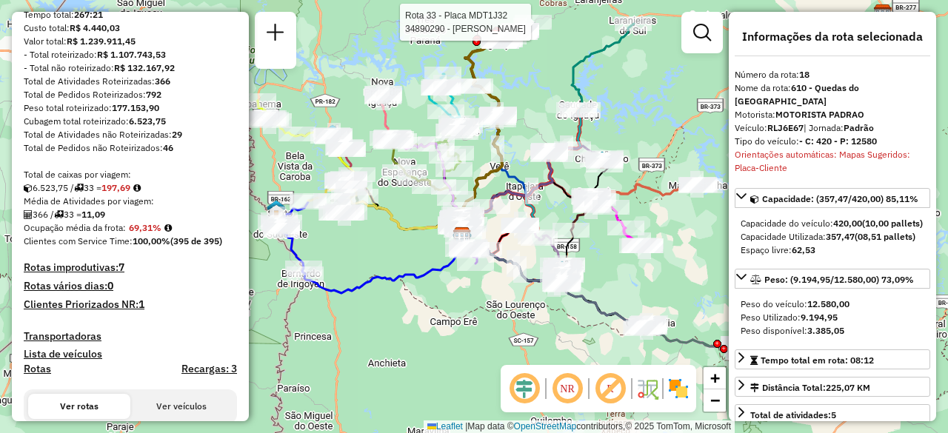
click at [91, 274] on h4 "Rotas improdutivas: 7" at bounding box center [130, 267] width 213 height 13
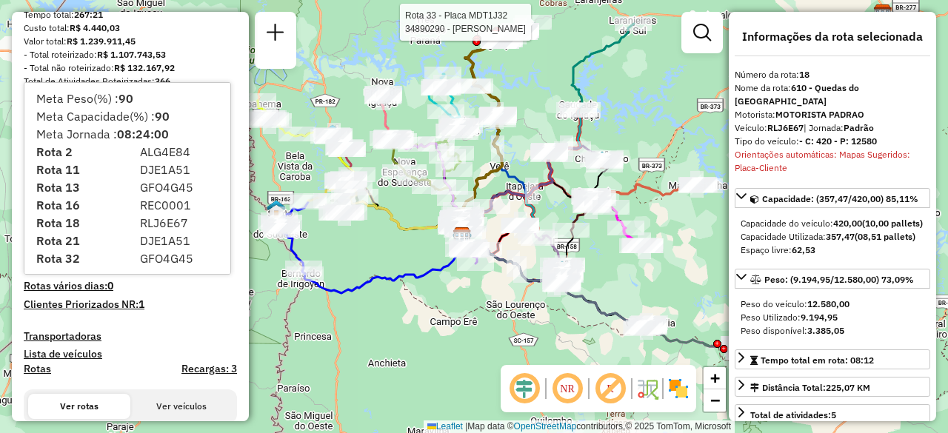
click at [91, 274] on h4 "Rotas improdutivas: 7" at bounding box center [130, 267] width 213 height 13
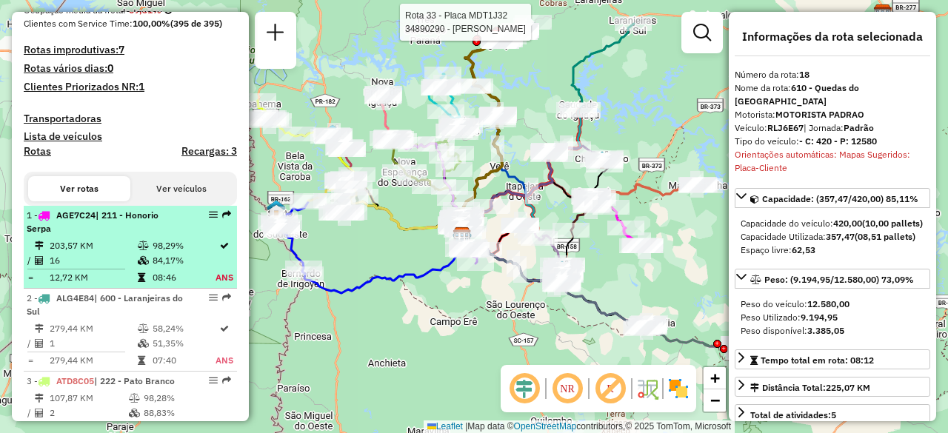
scroll to position [389, 0]
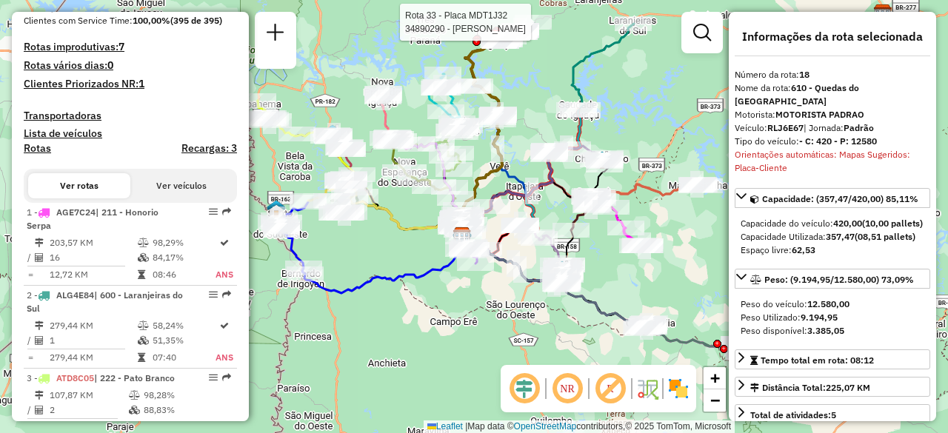
click at [160, 198] on button "Ver veículos" at bounding box center [181, 185] width 102 height 25
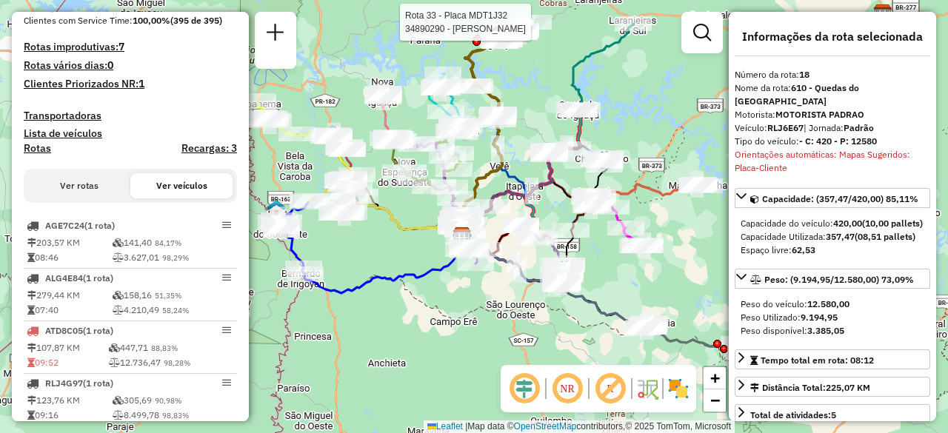
click at [94, 198] on button "Ver rotas" at bounding box center [79, 185] width 102 height 25
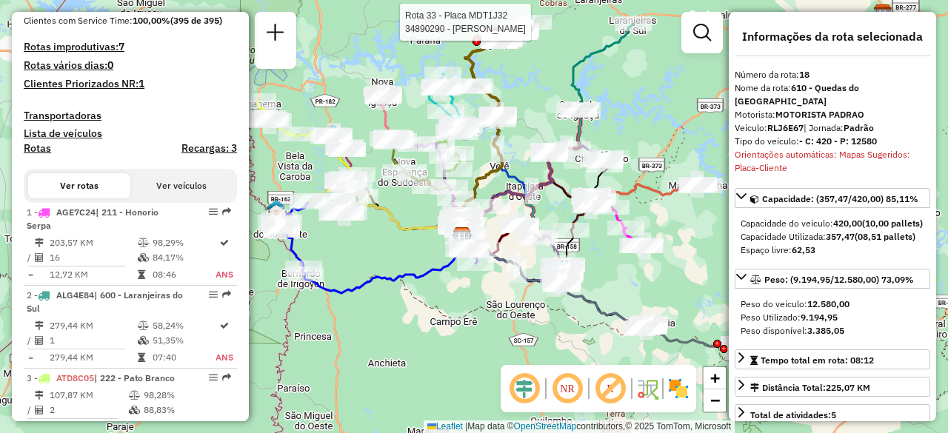
click at [160, 198] on button "Ver veículos" at bounding box center [181, 185] width 102 height 25
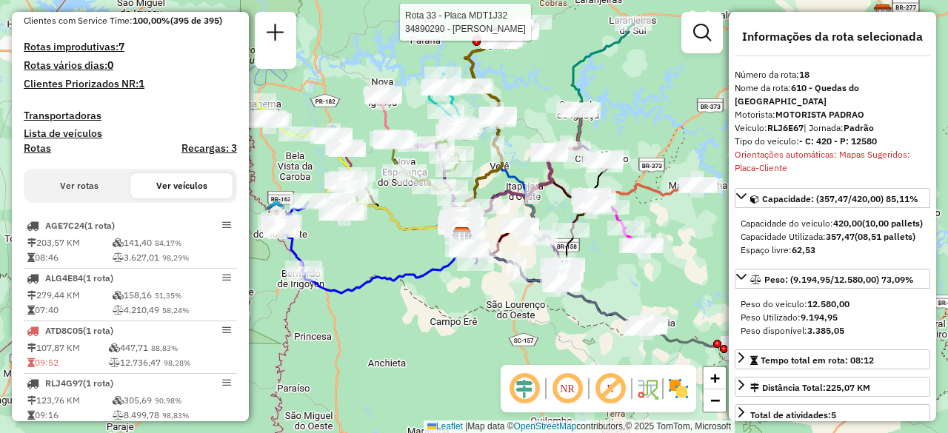
click at [101, 195] on button "Ver rotas" at bounding box center [79, 185] width 102 height 25
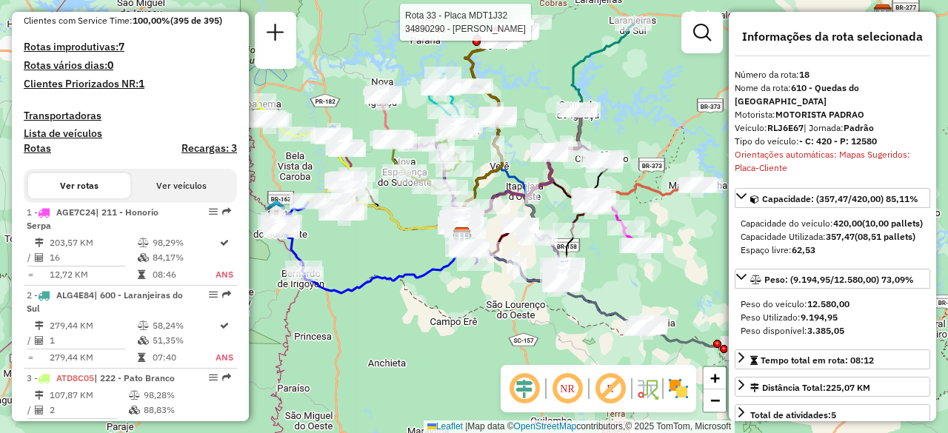
click at [163, 190] on button "Ver veículos" at bounding box center [181, 185] width 102 height 25
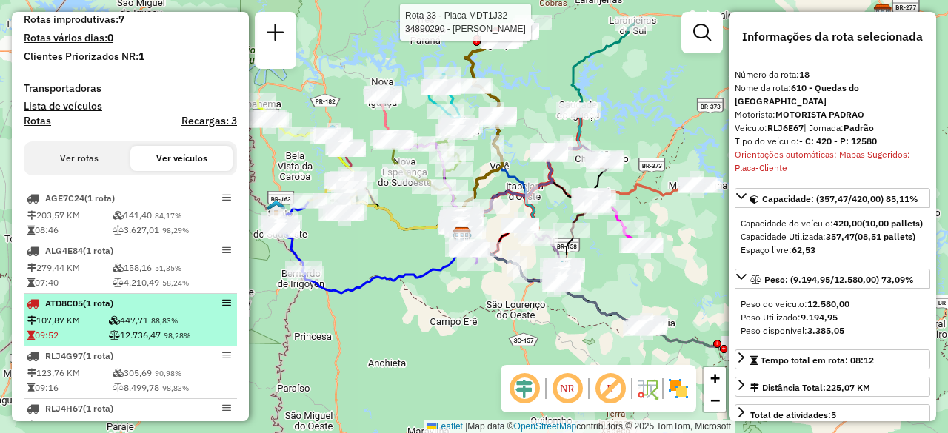
scroll to position [444, 0]
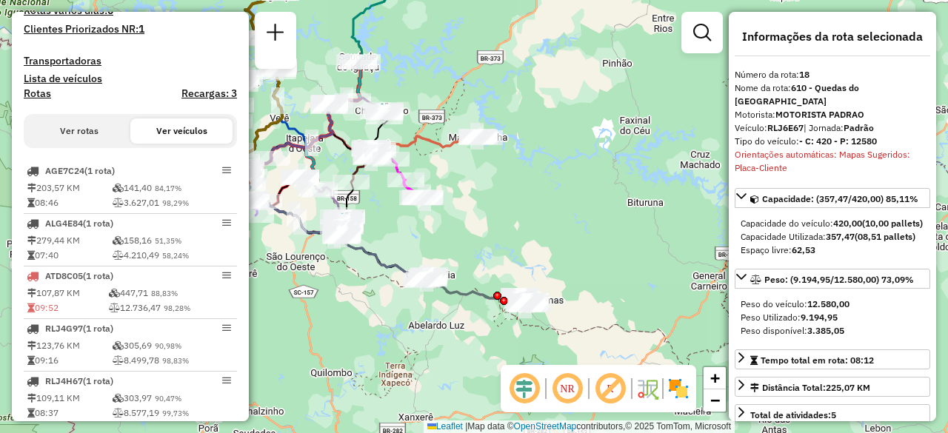
drag, startPoint x: 670, startPoint y: 255, endPoint x: 452, endPoint y: 207, distance: 223.7
click at [452, 207] on div "Rota 33 - Placa MDT1J32 34890290 - ADILSON HAACK Janela de atendimento Grade de…" at bounding box center [474, 216] width 948 height 433
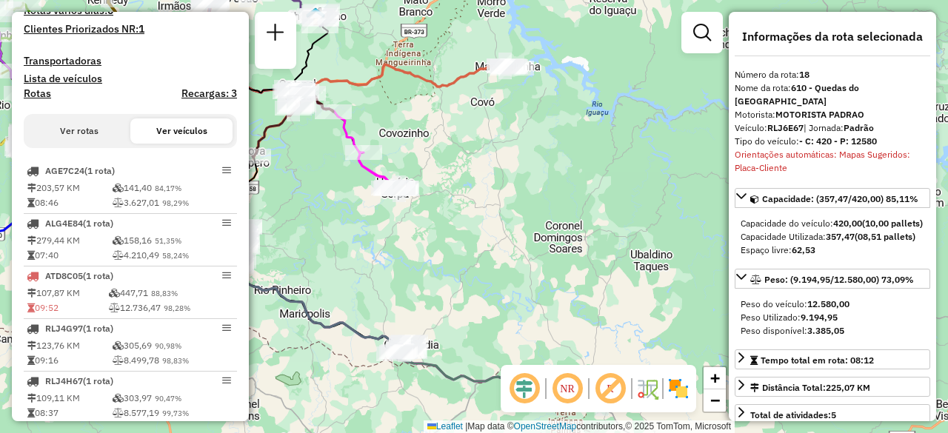
click at [364, 169] on icon at bounding box center [379, 171] width 42 height 36
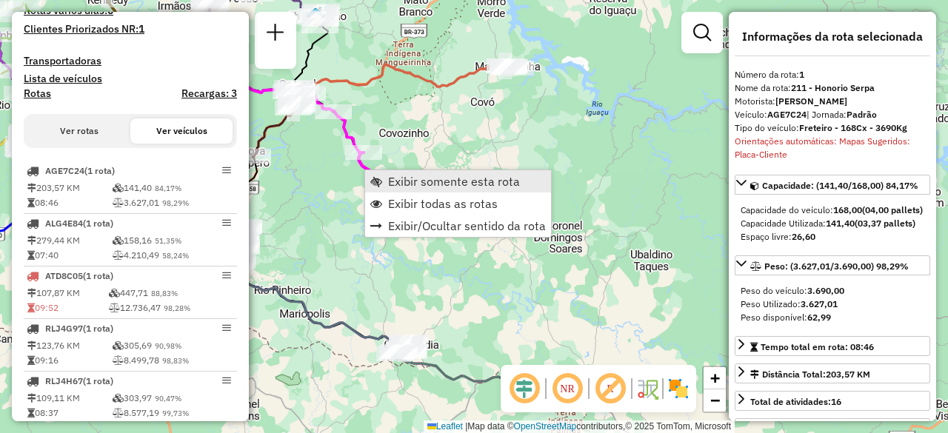
click at [397, 175] on span "Exibir somente esta rota" at bounding box center [454, 181] width 132 height 12
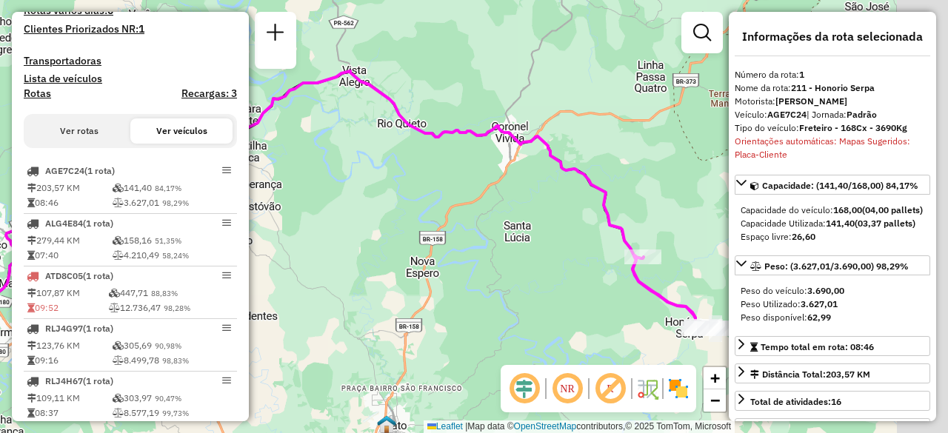
drag, startPoint x: 536, startPoint y: 230, endPoint x: 321, endPoint y: 215, distance: 215.2
click at [321, 215] on div "Janela de atendimento Grade de atendimento Capacidade Transportadoras Veículos …" at bounding box center [474, 216] width 948 height 433
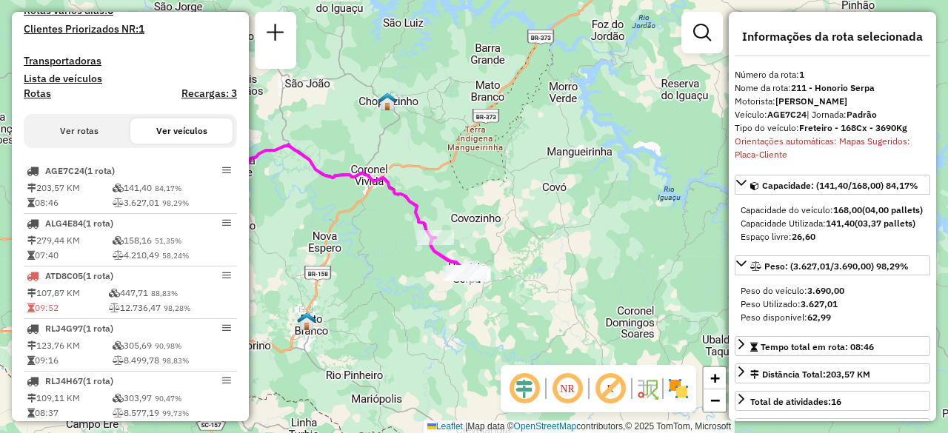
click at [414, 207] on icon at bounding box center [285, 208] width 357 height 128
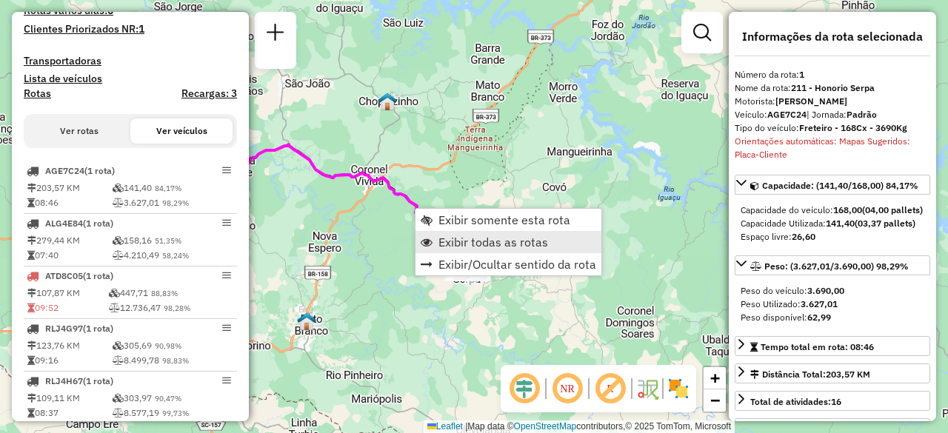
click at [486, 236] on span "Exibir todas as rotas" at bounding box center [493, 242] width 110 height 12
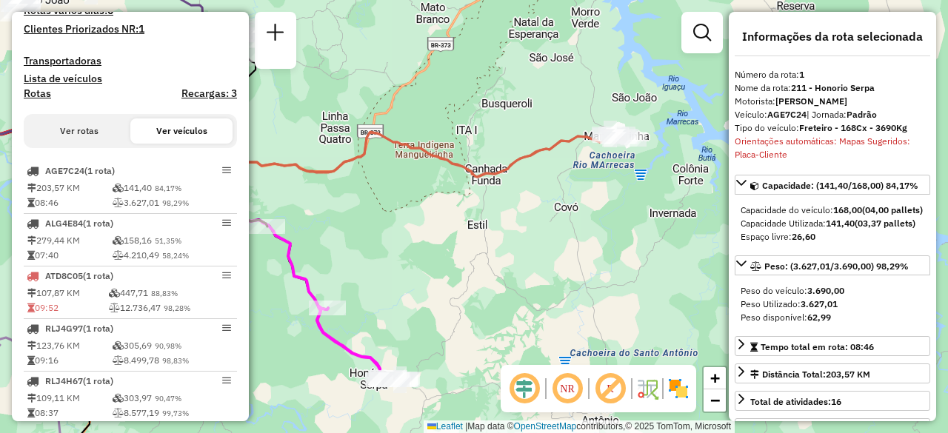
click at [554, 149] on icon at bounding box center [419, 161] width 409 height 58
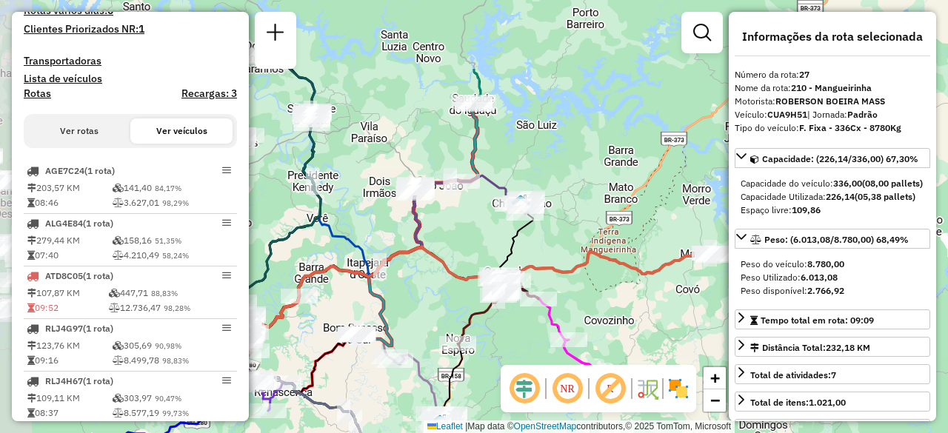
drag, startPoint x: 344, startPoint y: 165, endPoint x: 472, endPoint y: 278, distance: 170.0
click at [472, 278] on icon at bounding box center [479, 303] width 476 height 112
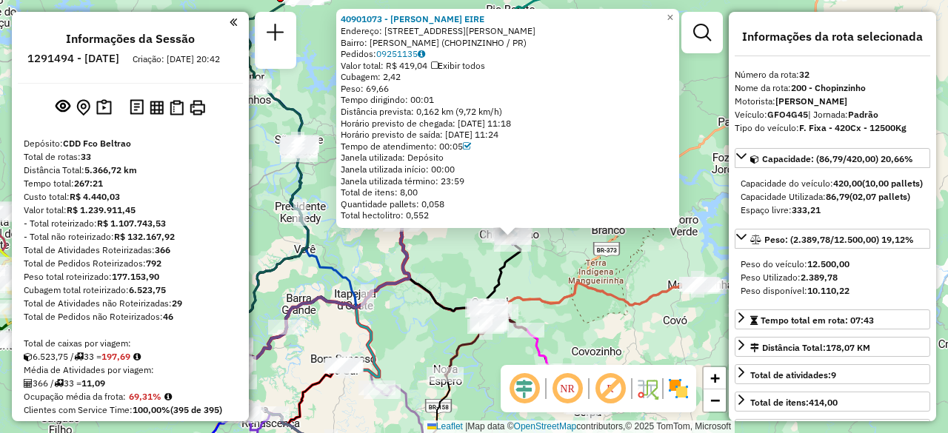
select select "**********"
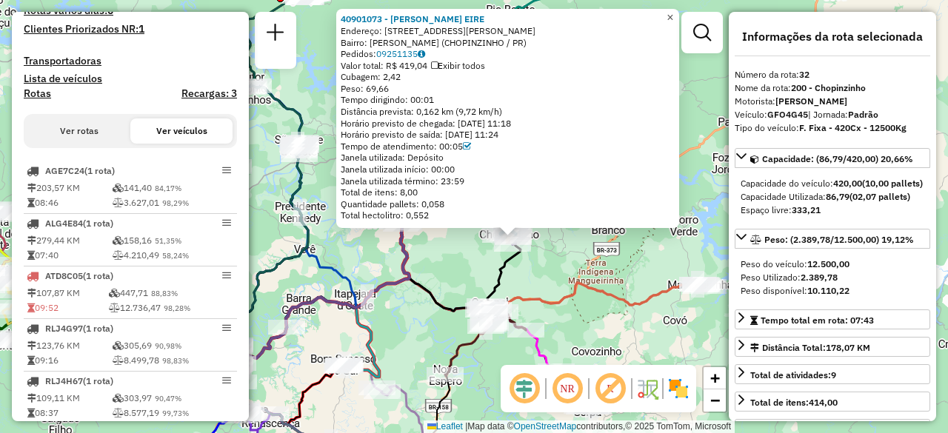
click at [673, 11] on span "×" at bounding box center [669, 17] width 7 height 13
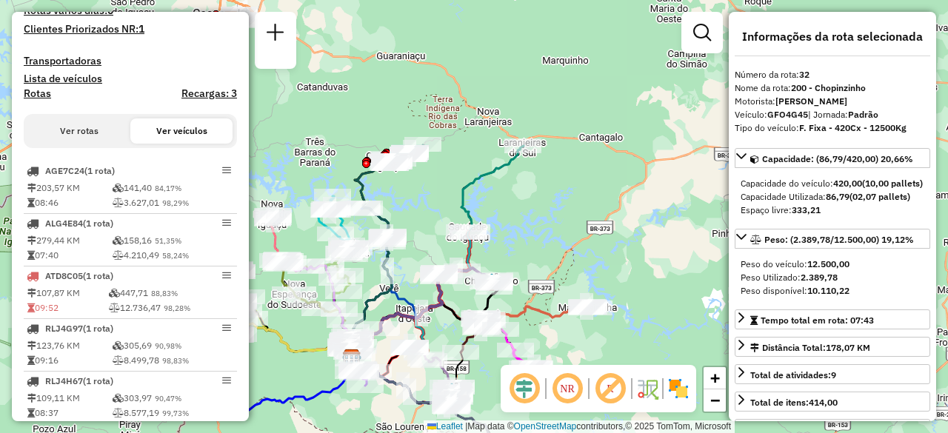
drag, startPoint x: 400, startPoint y: 183, endPoint x: 415, endPoint y: 233, distance: 51.8
click at [415, 233] on div "Janela de atendimento Grade de atendimento Capacidade Transportadoras Veículos …" at bounding box center [474, 216] width 948 height 433
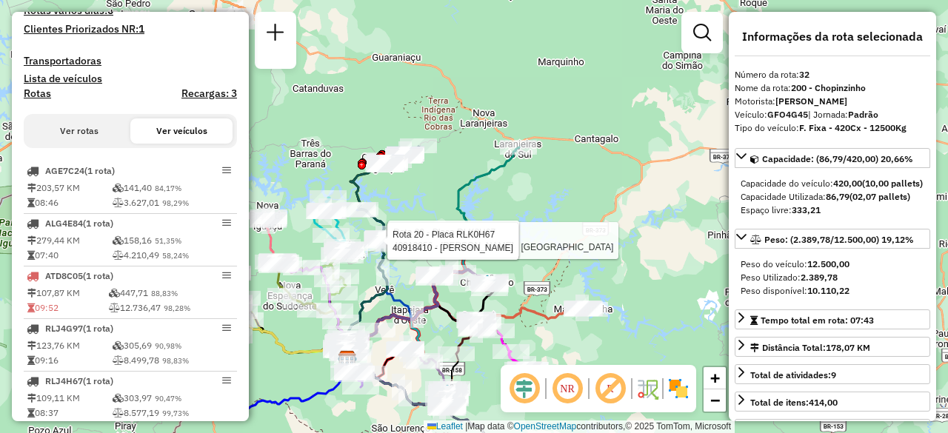
click at [470, 187] on icon at bounding box center [433, 253] width 172 height 213
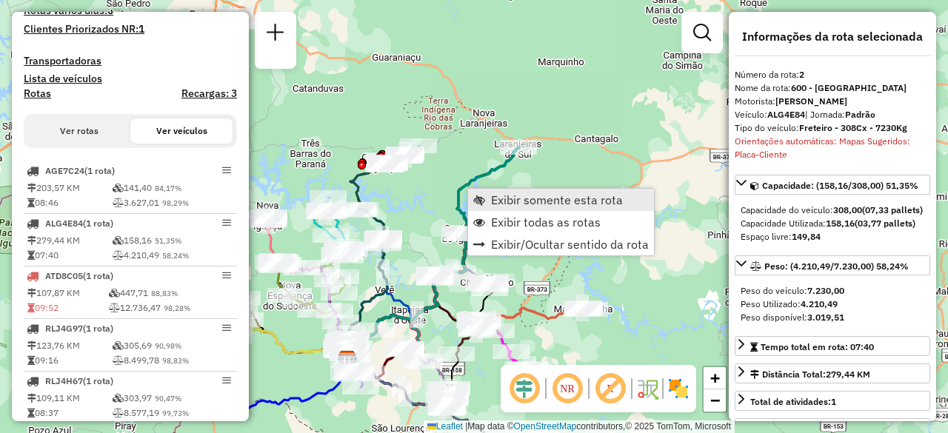
click at [504, 194] on span "Exibir somente esta rota" at bounding box center [557, 200] width 132 height 12
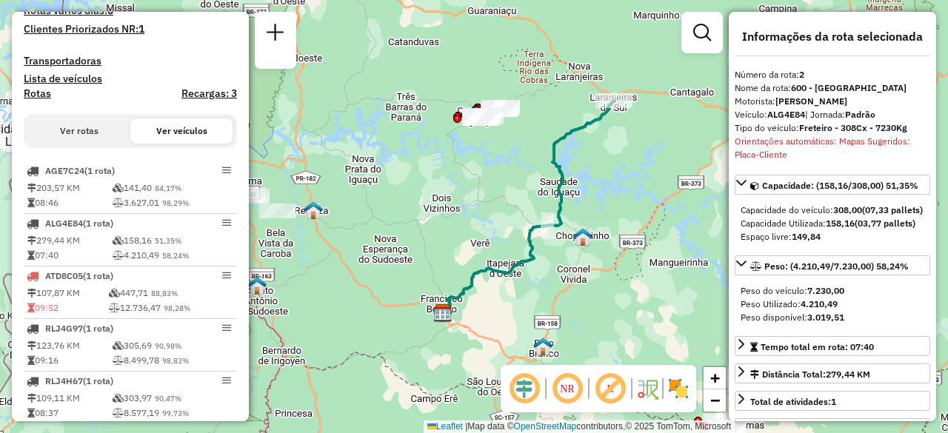
click at [563, 197] on icon at bounding box center [529, 207] width 172 height 213
click at [564, 197] on icon at bounding box center [529, 207] width 172 height 213
click at [561, 187] on icon at bounding box center [529, 207] width 172 height 213
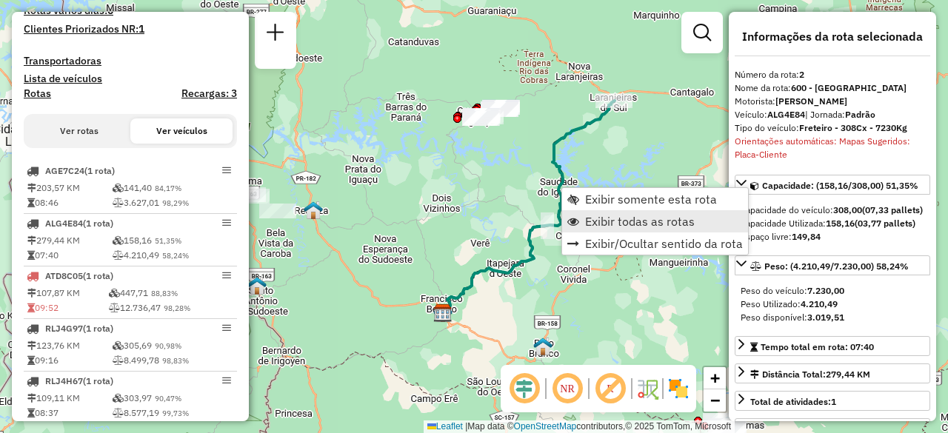
click at [631, 218] on span "Exibir todas as rotas" at bounding box center [640, 221] width 110 height 12
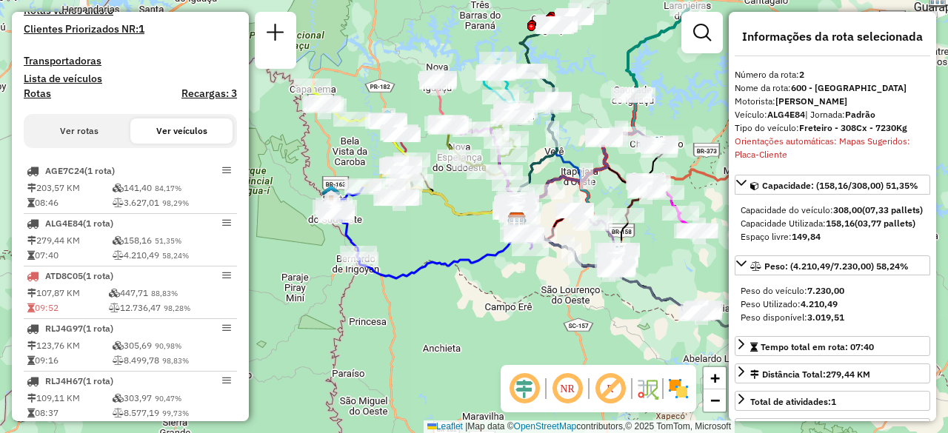
drag, startPoint x: 410, startPoint y: 304, endPoint x: 425, endPoint y: 244, distance: 62.5
click at [425, 244] on div "Janela de atendimento Grade de atendimento Capacidade Transportadoras Veículos …" at bounding box center [474, 216] width 948 height 433
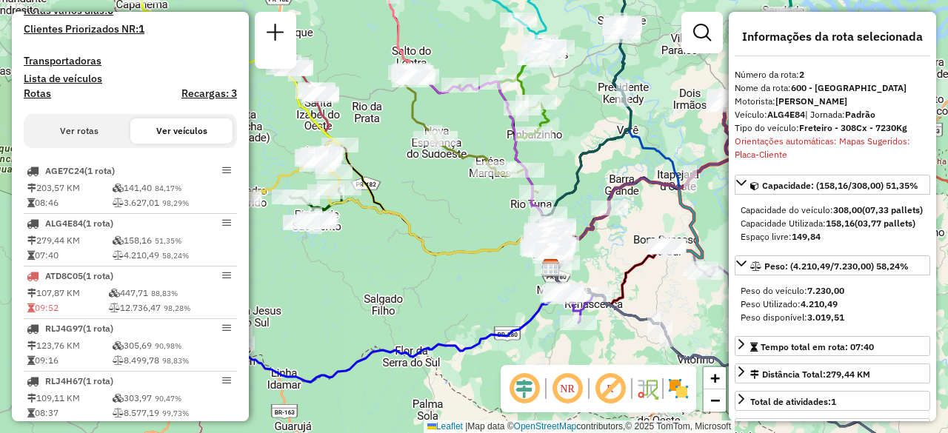
drag, startPoint x: 395, startPoint y: 169, endPoint x: 395, endPoint y: 209, distance: 40.0
click at [395, 209] on icon at bounding box center [438, 230] width 225 height 76
